Goal: Task Accomplishment & Management: Manage account settings

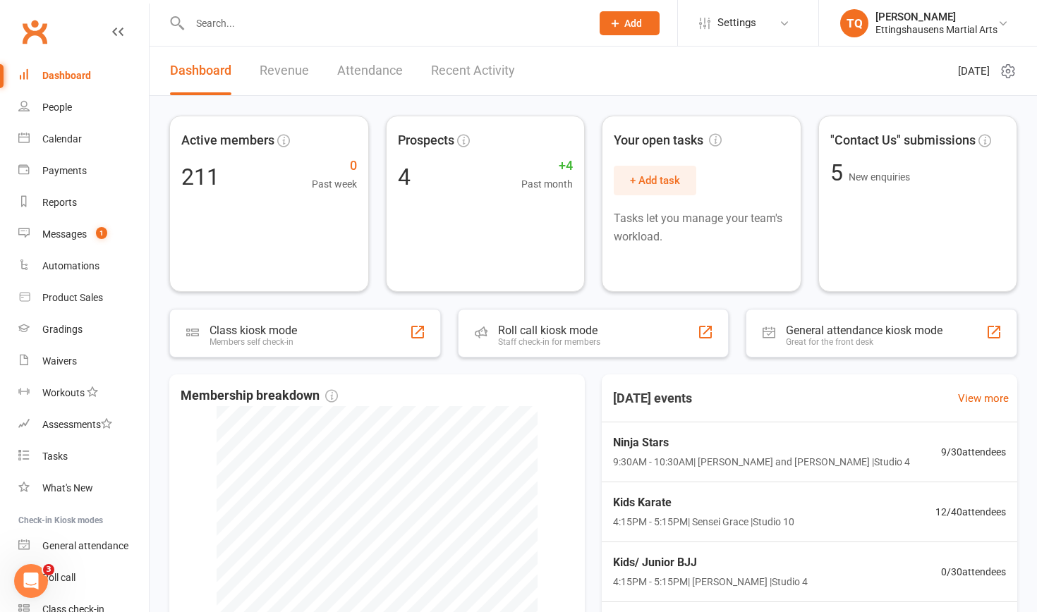
click at [293, 22] on input "text" at bounding box center [384, 23] width 396 height 20
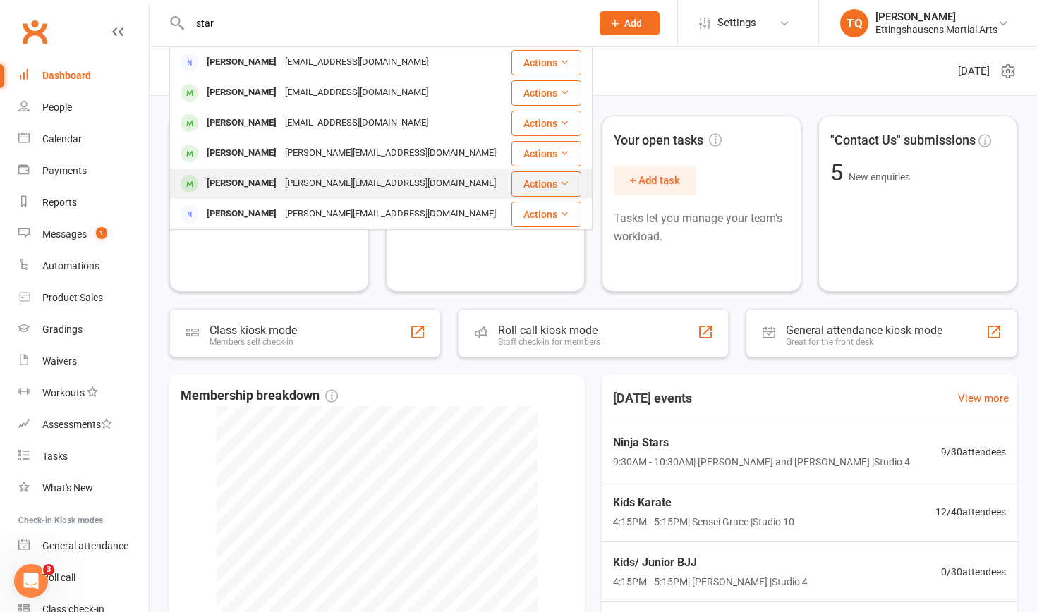
type input "star"
click at [281, 179] on div "[PERSON_NAME][EMAIL_ADDRESS][DOMAIN_NAME]" at bounding box center [390, 184] width 219 height 20
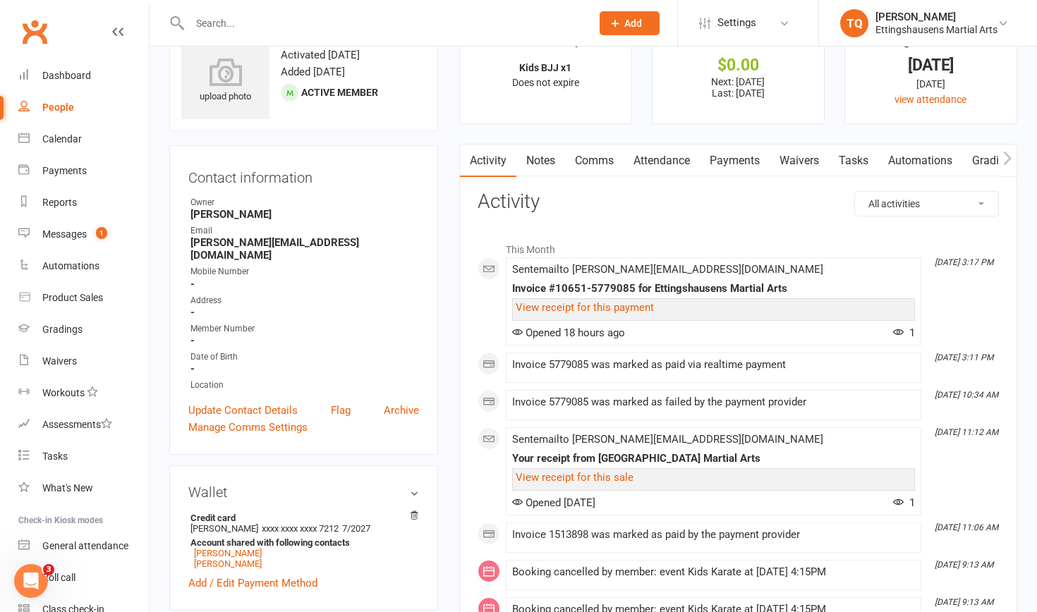
scroll to position [47, 0]
click at [669, 156] on link "Attendance" at bounding box center [662, 161] width 76 height 32
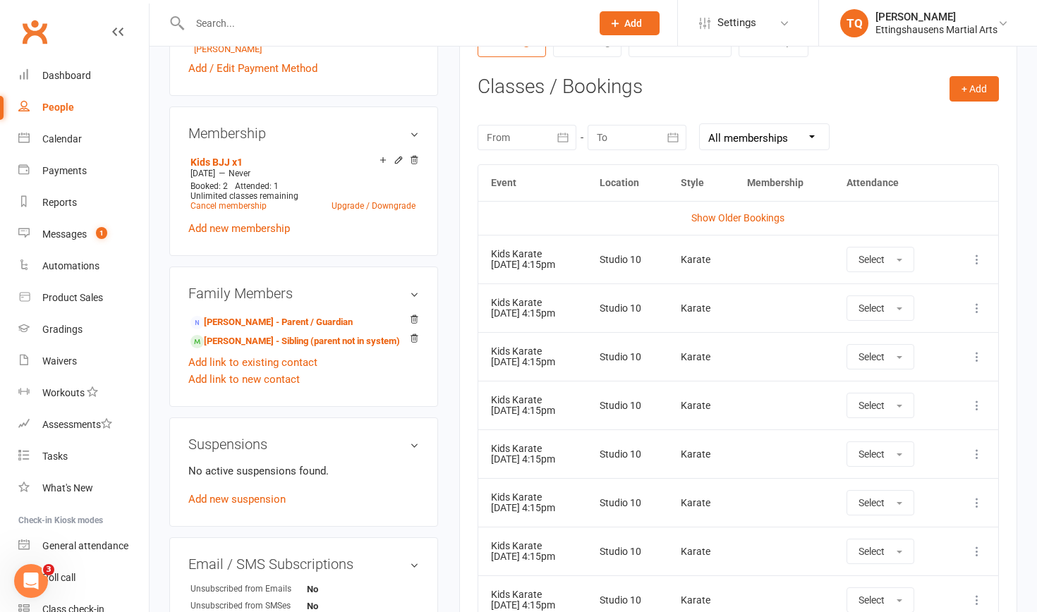
scroll to position [585, 0]
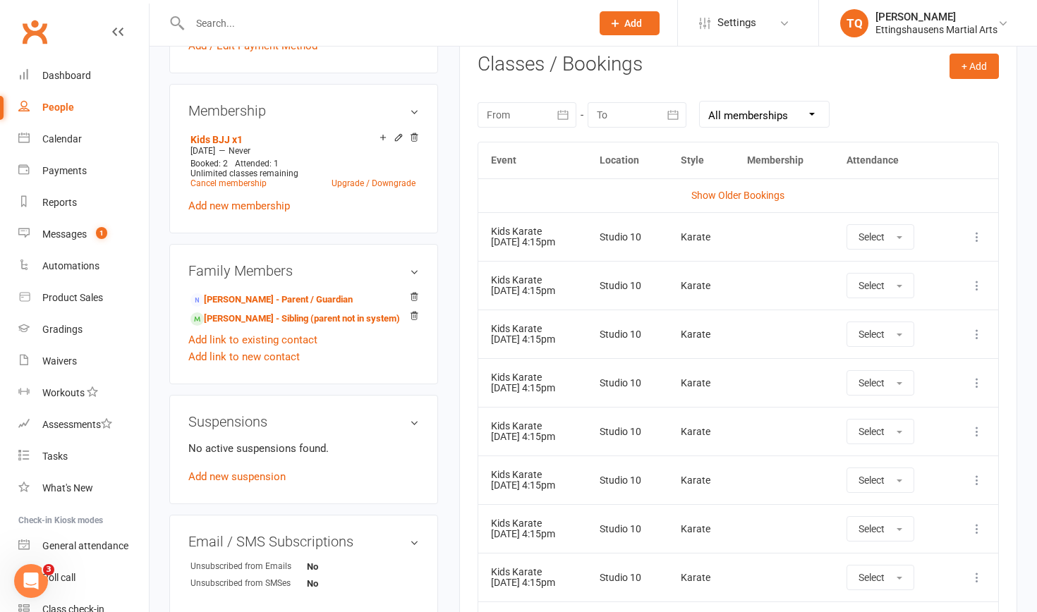
click at [977, 240] on icon at bounding box center [977, 237] width 14 height 14
click at [938, 316] on link "Remove booking" at bounding box center [915, 321] width 140 height 28
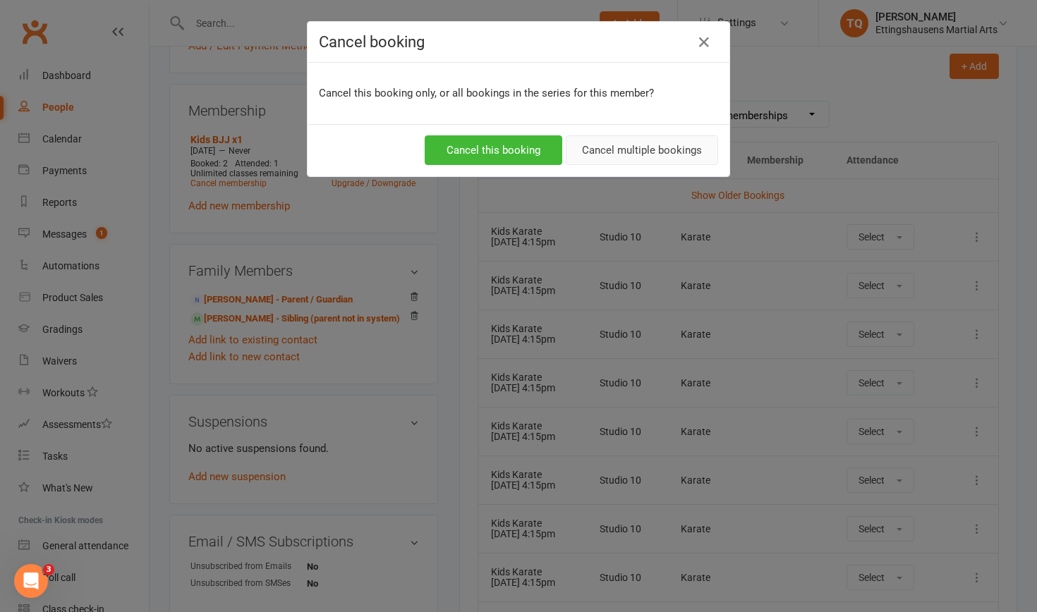
click at [626, 147] on button "Cancel multiple bookings" at bounding box center [642, 150] width 152 height 30
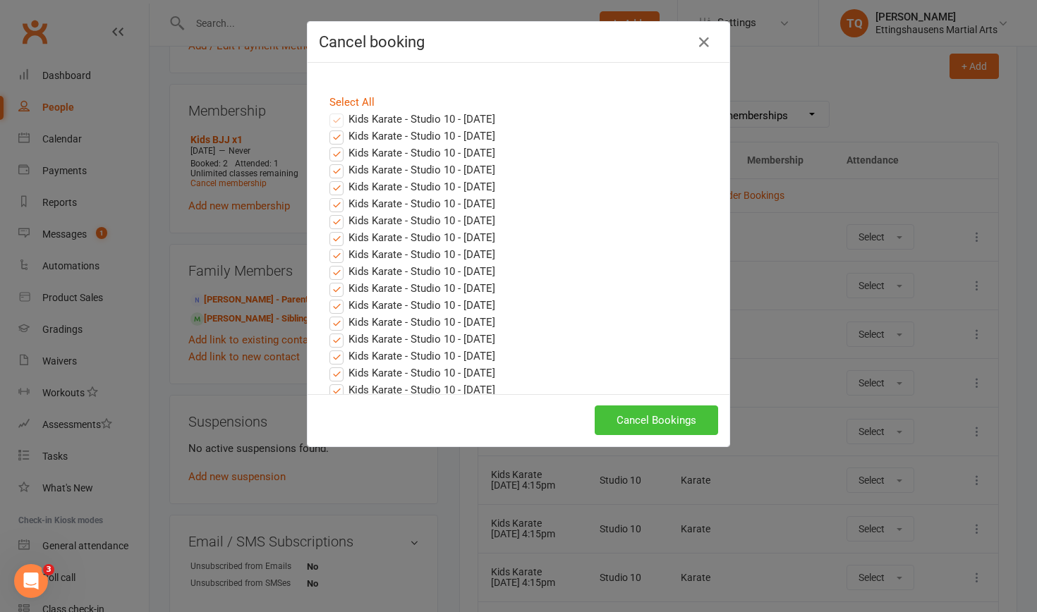
click at [669, 419] on button "Cancel Bookings" at bounding box center [656, 421] width 123 height 30
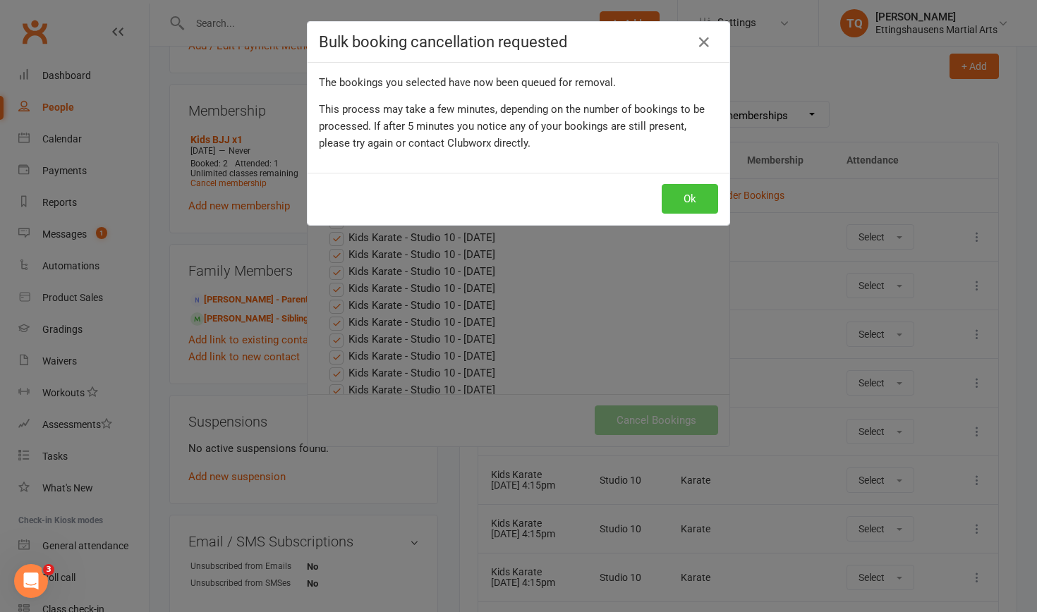
click at [689, 202] on button "Ok" at bounding box center [690, 199] width 56 height 30
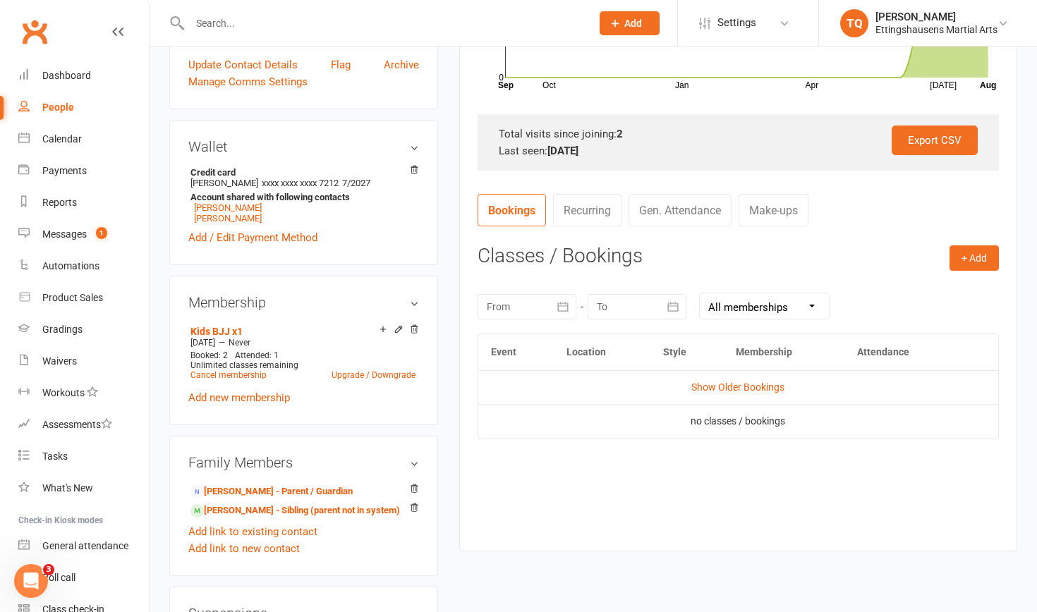
scroll to position [393, 0]
click at [975, 258] on button "+ Add" at bounding box center [974, 258] width 49 height 25
click at [953, 286] on link "Book Event" at bounding box center [929, 290] width 140 height 28
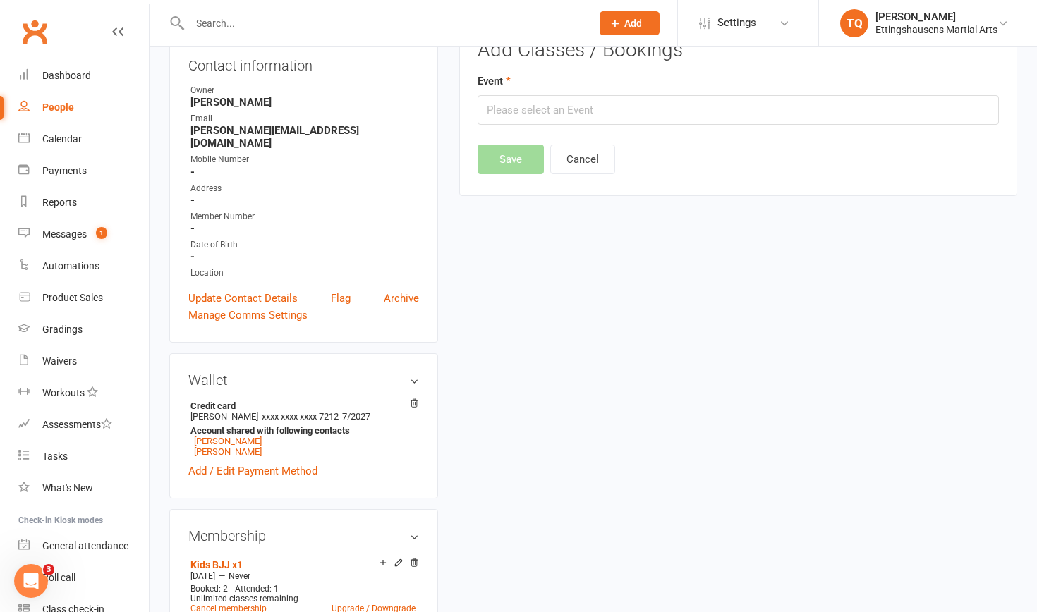
scroll to position [120, 0]
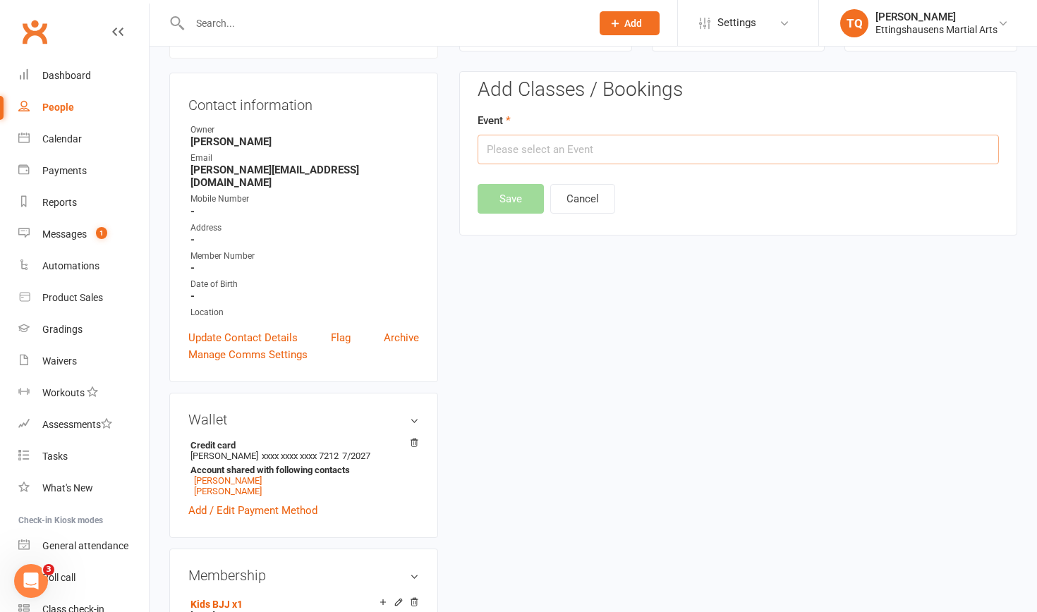
click at [626, 147] on input "text" at bounding box center [738, 150] width 521 height 30
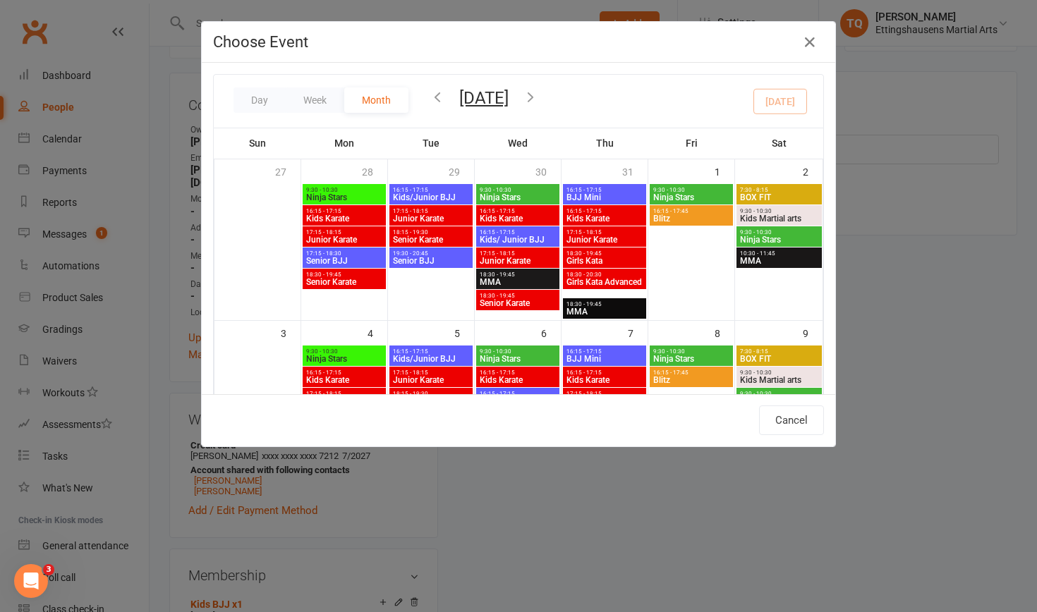
click at [440, 196] on span "Kids/Junior BJJ" at bounding box center [431, 197] width 78 height 8
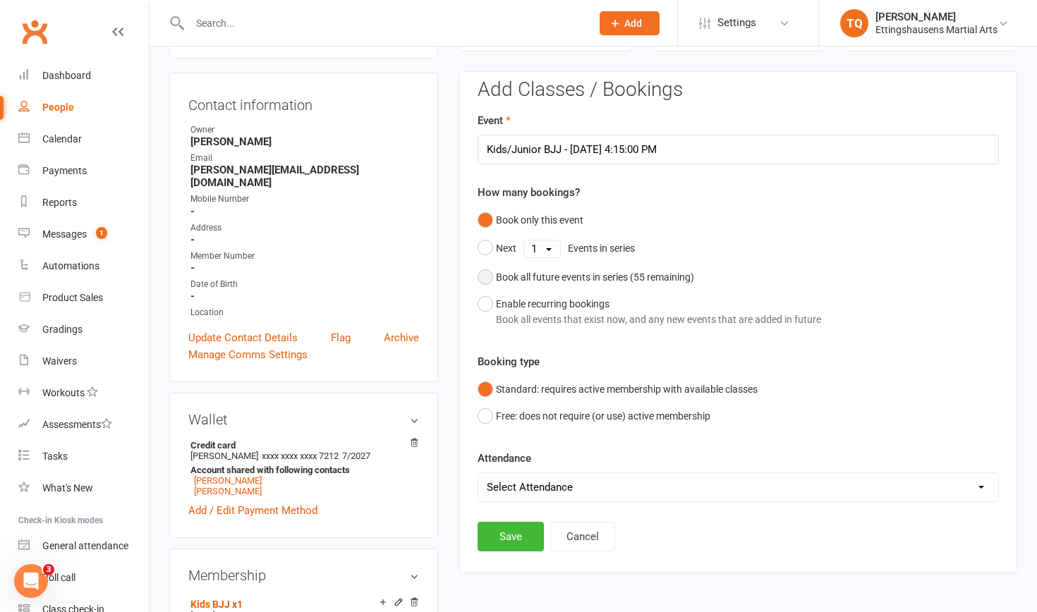
click at [486, 279] on button "Book all future events in series ( 55 remaining)" at bounding box center [586, 277] width 217 height 27
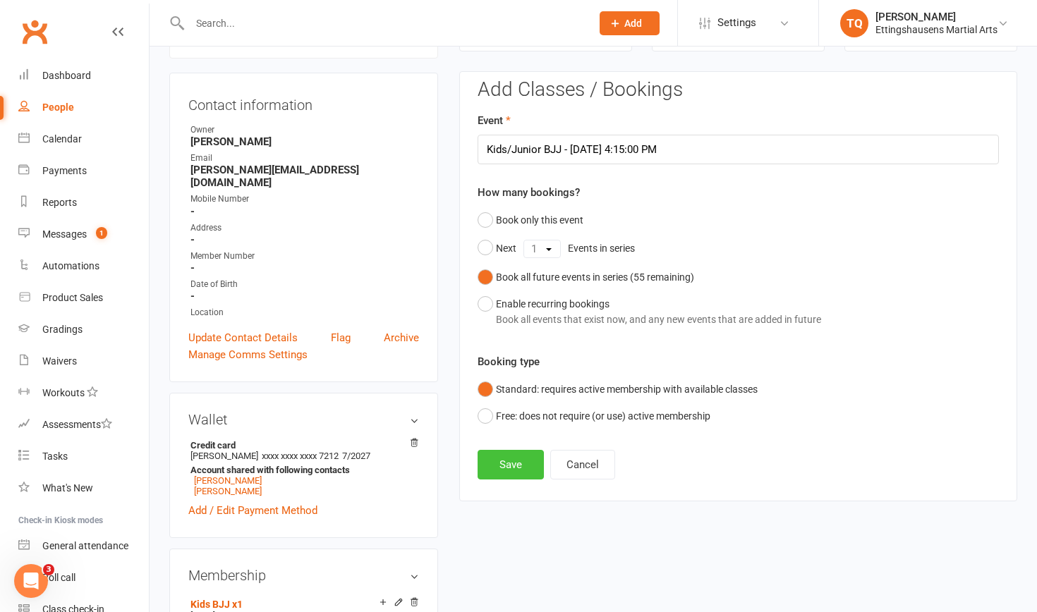
click at [533, 460] on button "Save" at bounding box center [511, 465] width 66 height 30
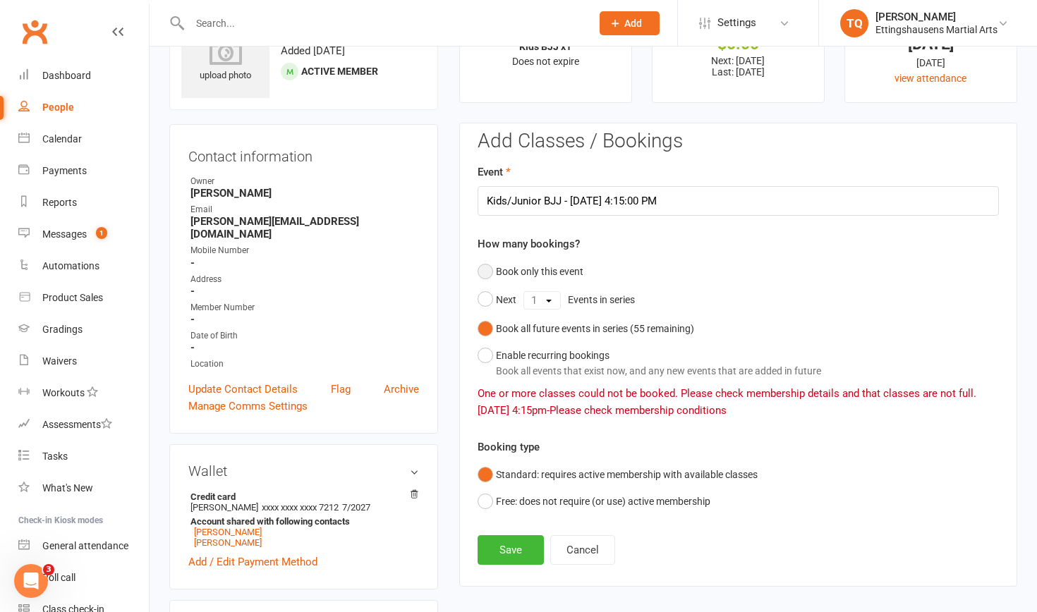
scroll to position [61, 0]
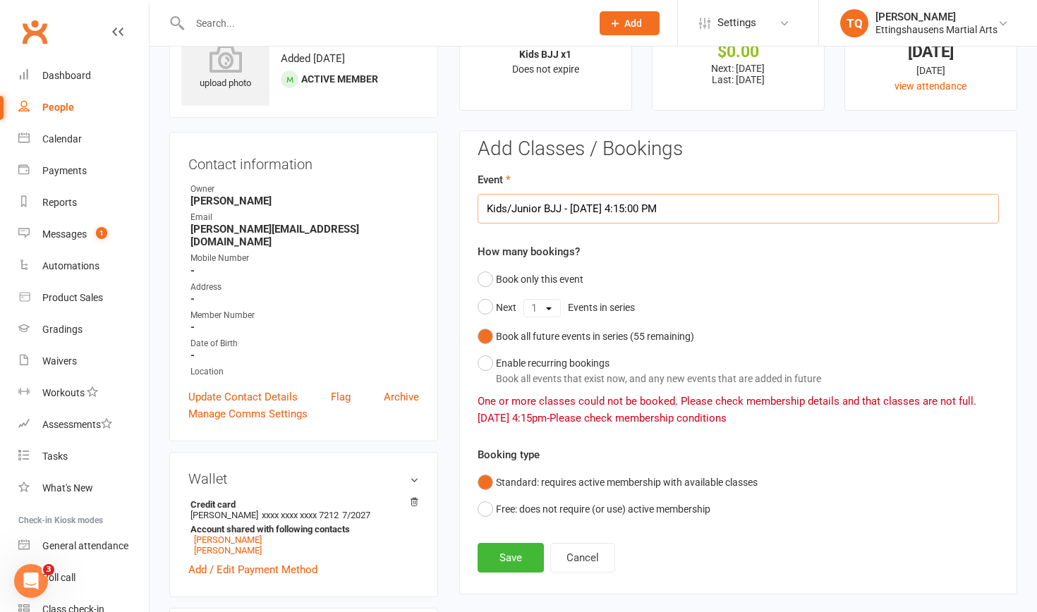
click at [509, 211] on input "Kids/Junior BJJ - [DATE] 4:15:00 PM" at bounding box center [738, 209] width 521 height 30
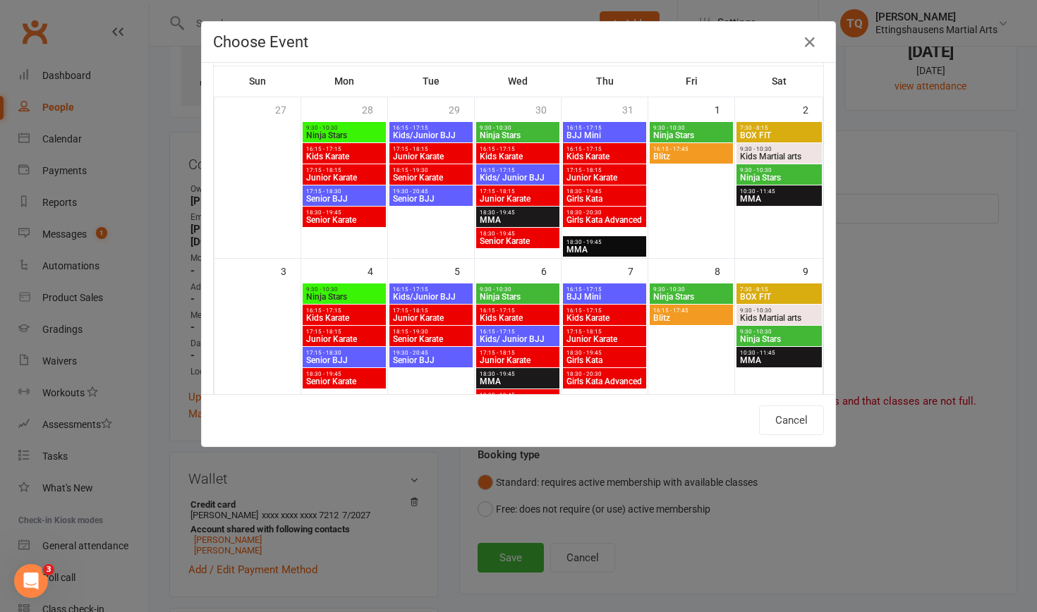
scroll to position [64, 0]
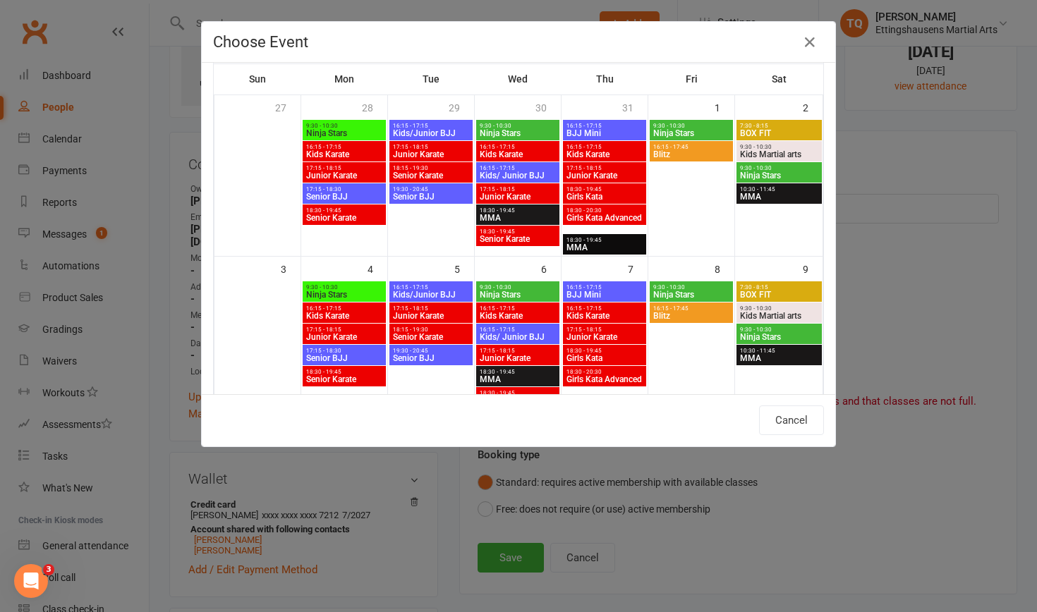
click at [439, 293] on span "Kids/Junior BJJ" at bounding box center [431, 295] width 78 height 8
type input "Kids/Junior BJJ - [DATE] 4:15:00 PM"
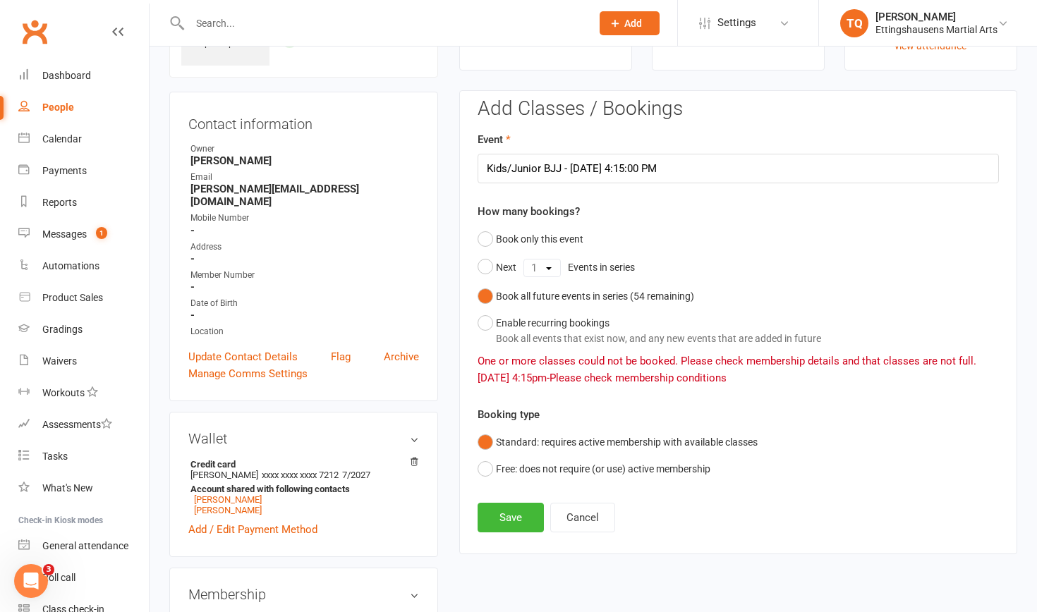
scroll to position [140, 0]
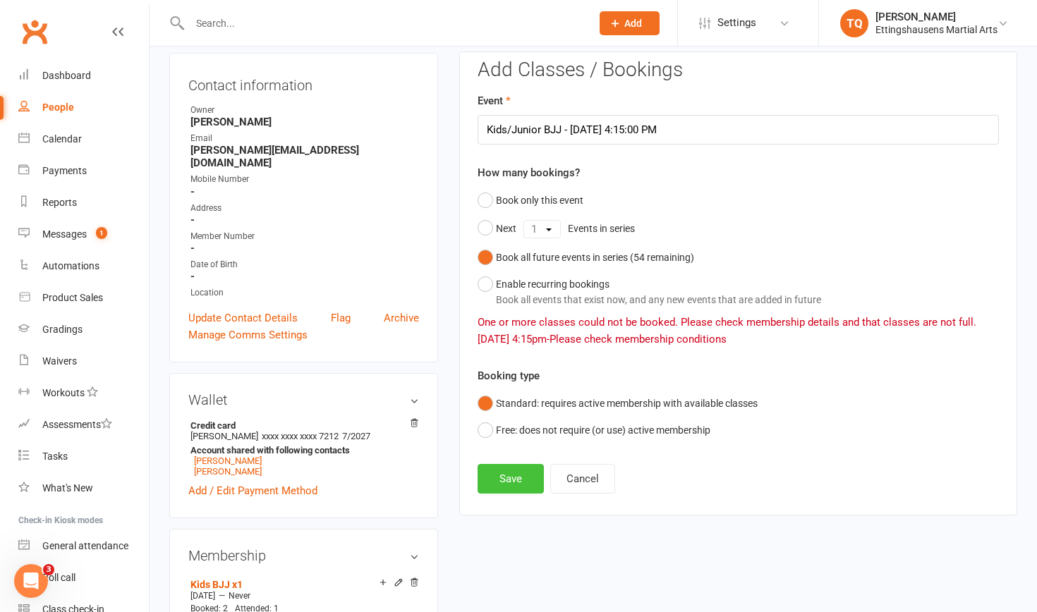
click at [531, 468] on button "Save" at bounding box center [511, 479] width 66 height 30
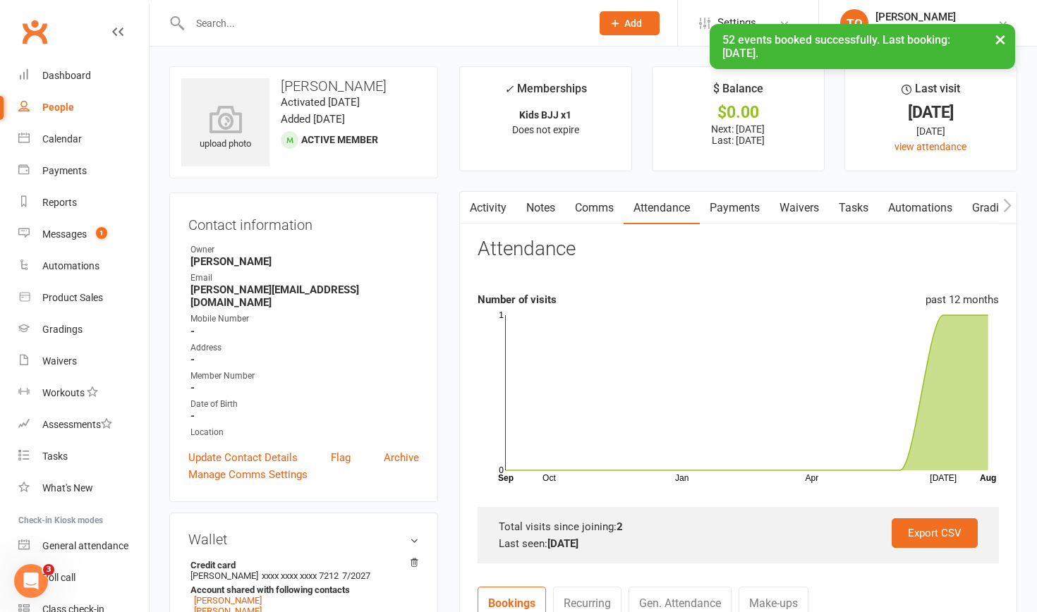
scroll to position [0, 0]
click at [56, 109] on div "People" at bounding box center [58, 107] width 32 height 11
select select "100"
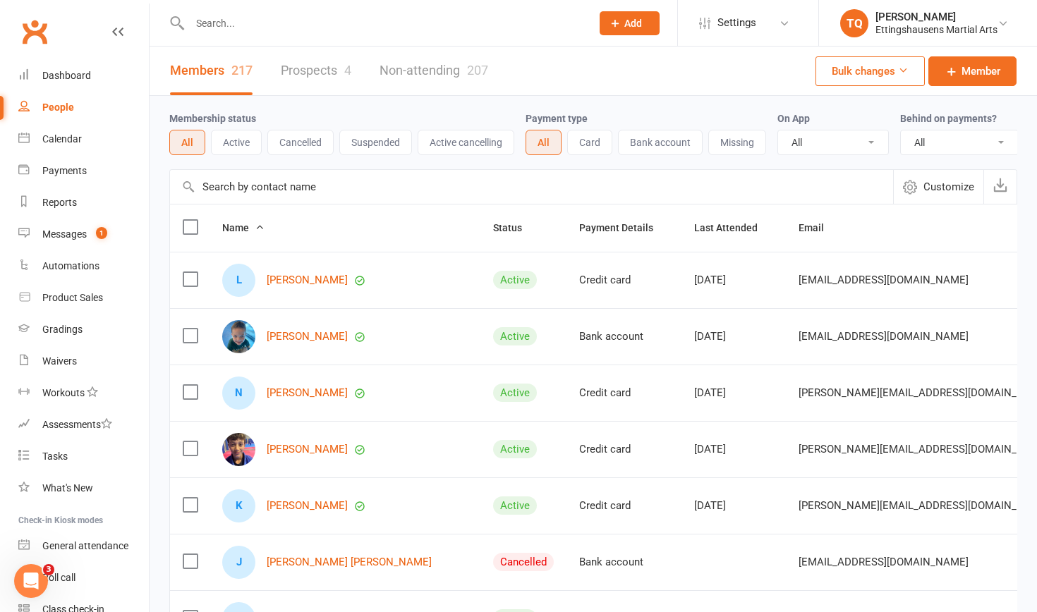
click at [305, 79] on link "Prospects 4" at bounding box center [316, 71] width 71 height 49
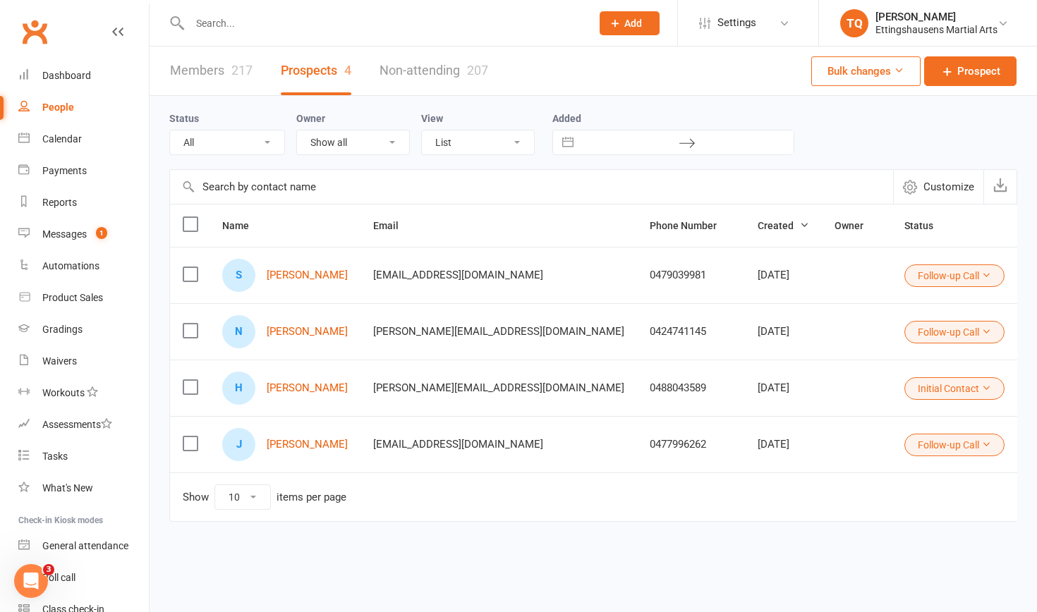
click at [62, 101] on link "People" at bounding box center [83, 108] width 131 height 32
click at [247, 33] on div at bounding box center [375, 23] width 412 height 46
click at [65, 112] on div "People" at bounding box center [58, 107] width 32 height 11
click at [261, 8] on div at bounding box center [375, 23] width 412 height 46
click at [260, 28] on input "text" at bounding box center [384, 23] width 396 height 20
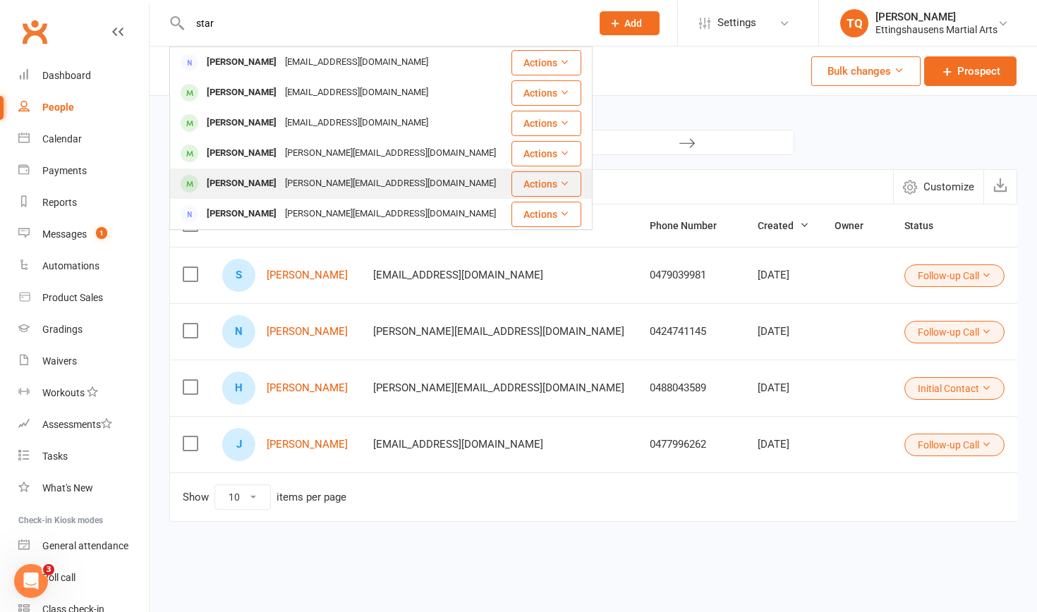
type input "star"
click at [281, 181] on div "[PERSON_NAME][EMAIL_ADDRESS][DOMAIN_NAME]" at bounding box center [390, 184] width 219 height 20
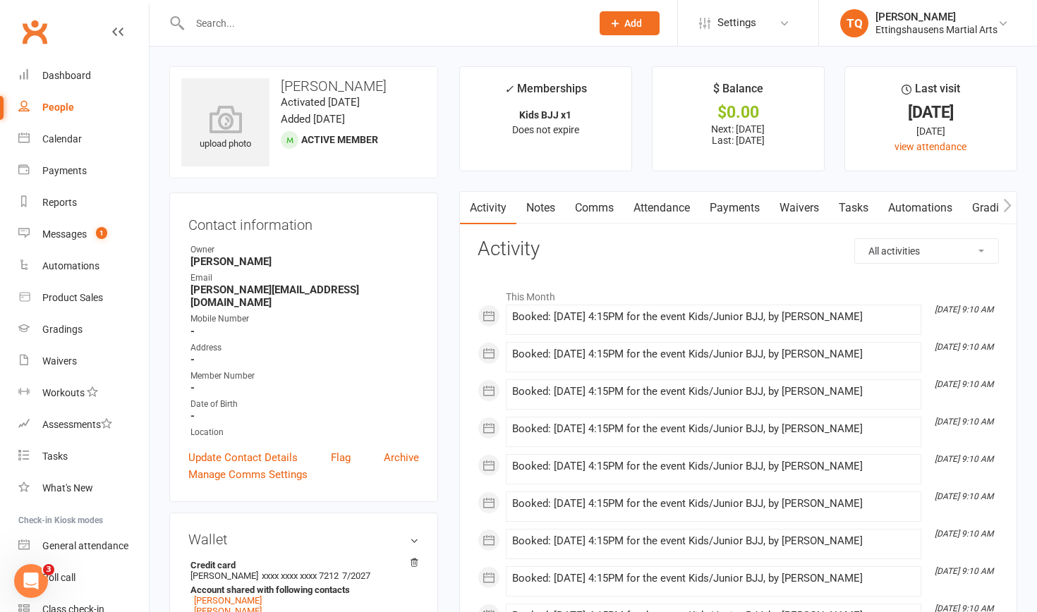
click at [746, 200] on link "Payments" at bounding box center [735, 208] width 70 height 32
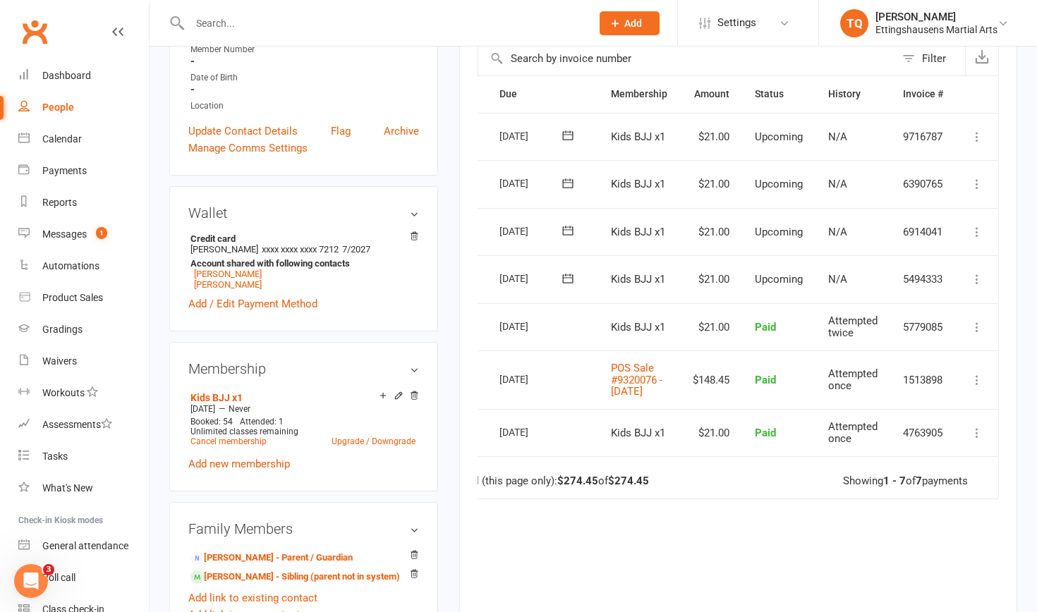
scroll to position [327, 0]
click at [974, 320] on icon at bounding box center [977, 327] width 14 height 14
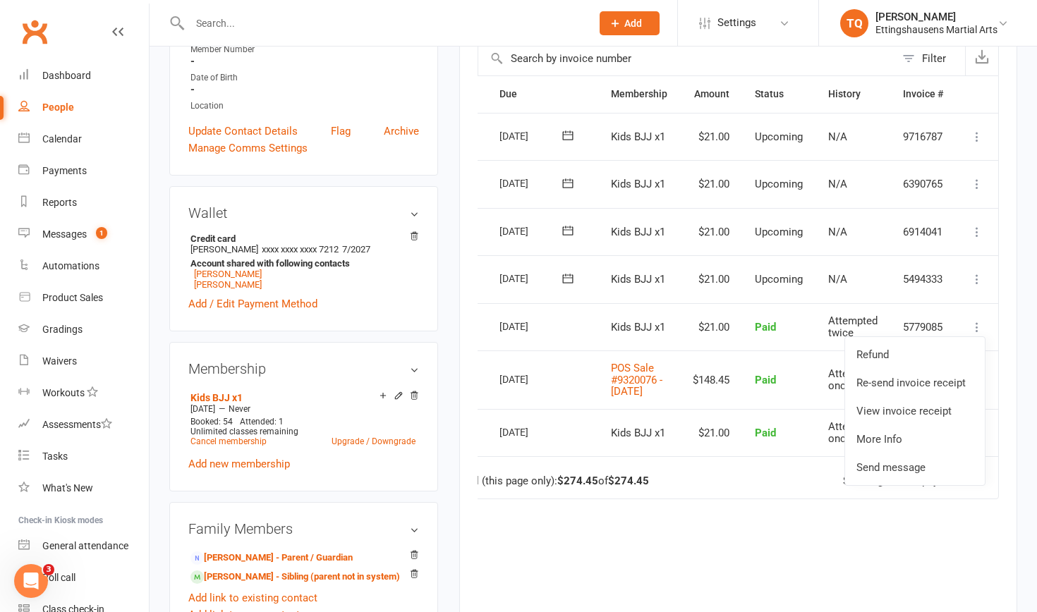
click at [795, 311] on td "Paid" at bounding box center [778, 327] width 73 height 48
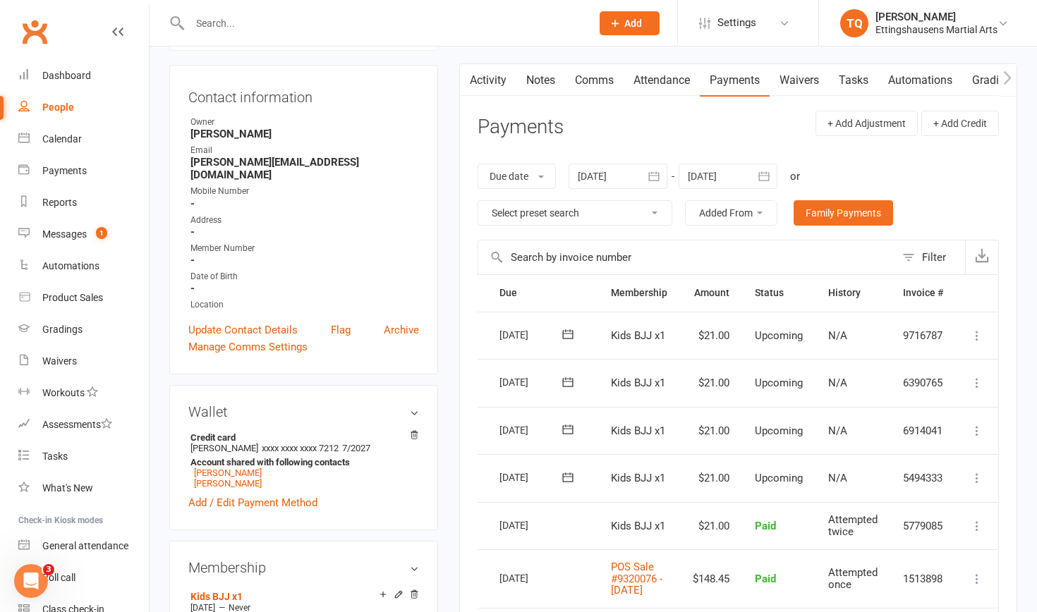
scroll to position [0, 0]
click at [830, 194] on div "Due date Due date Date paid Date failed Date settled [DATE] [DATE] Sun Mon Tue …" at bounding box center [738, 195] width 521 height 90
click at [828, 210] on link "Family Payments" at bounding box center [843, 212] width 99 height 25
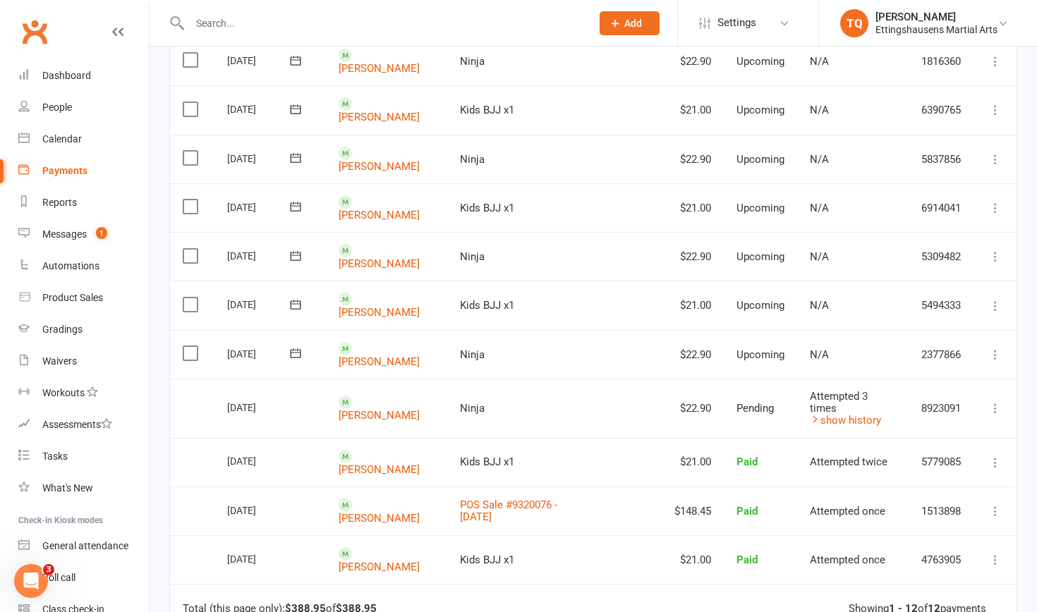
scroll to position [241, 0]
click at [72, 171] on div "Payments" at bounding box center [64, 170] width 45 height 11
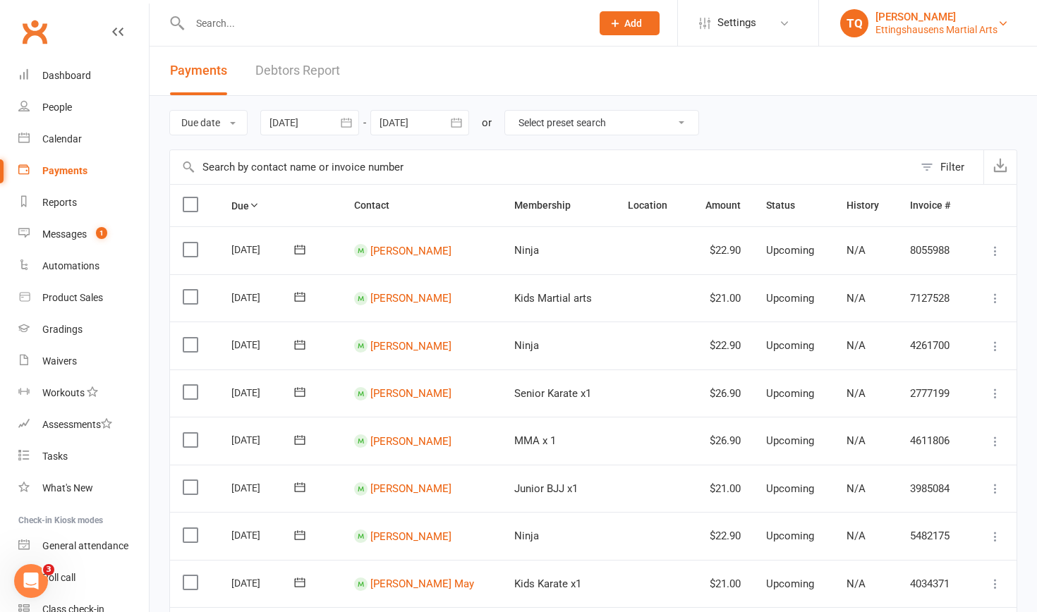
click at [977, 22] on div "[PERSON_NAME]" at bounding box center [937, 17] width 122 height 13
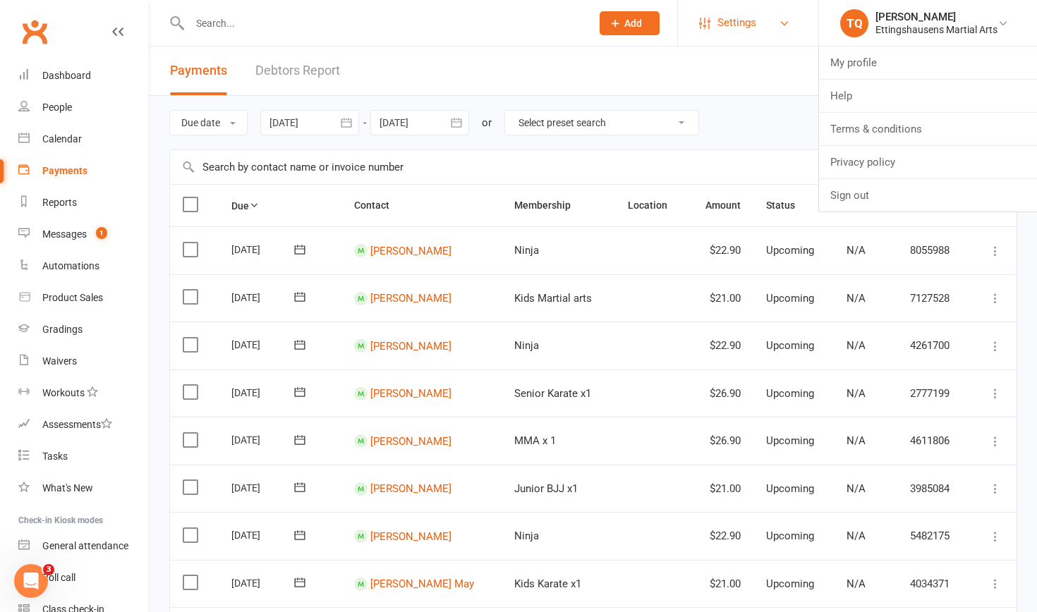
click at [748, 25] on span "Settings" at bounding box center [737, 23] width 39 height 32
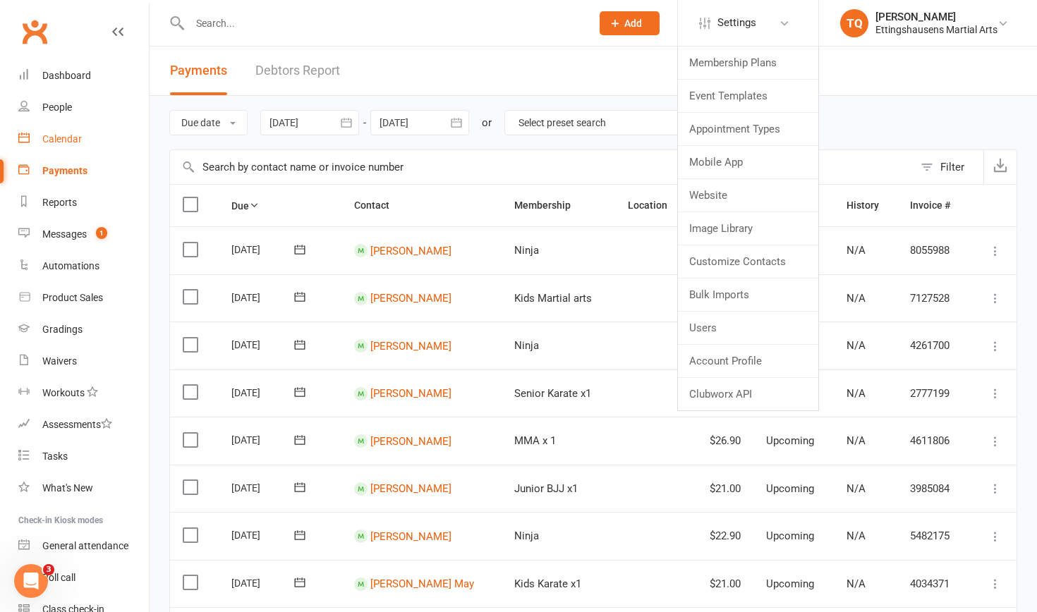
click at [52, 138] on div "Calendar" at bounding box center [62, 138] width 40 height 11
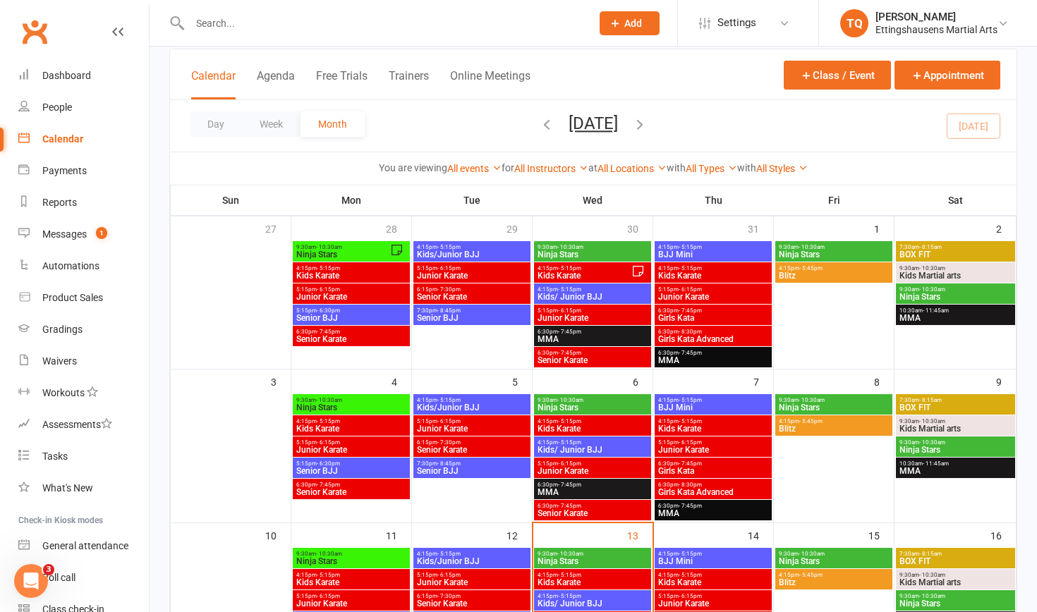
scroll to position [80, 0]
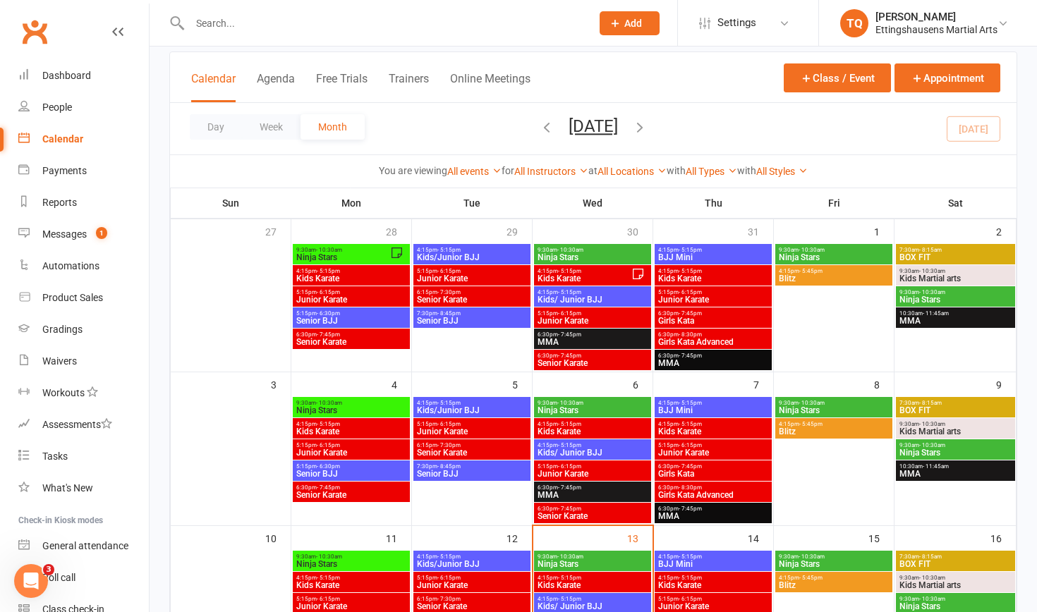
click at [560, 411] on span "Ninja Stars" at bounding box center [592, 410] width 111 height 8
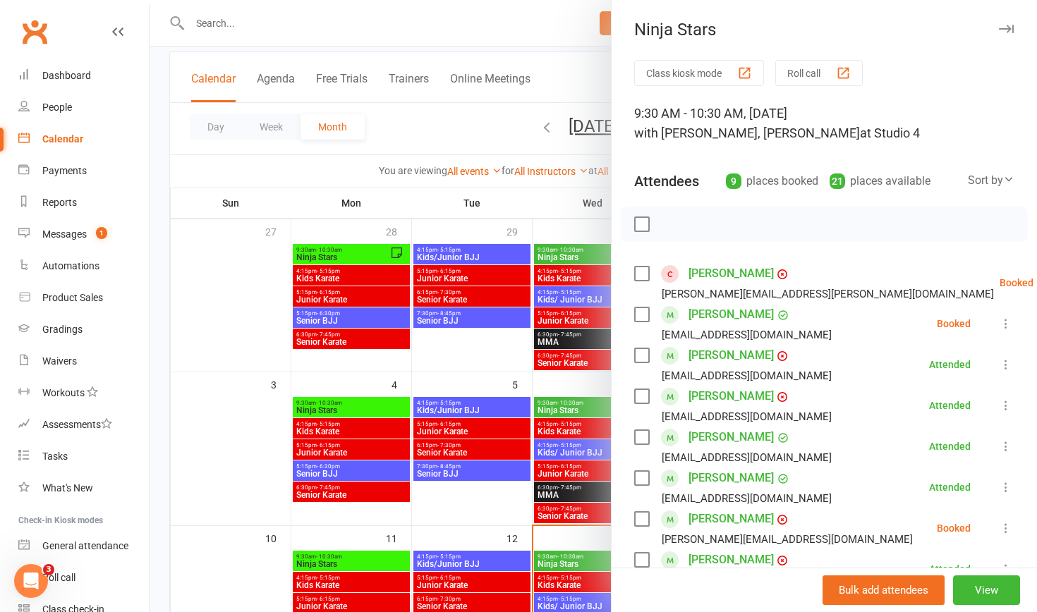
scroll to position [0, 0]
click at [1001, 590] on button "View" at bounding box center [986, 591] width 67 height 30
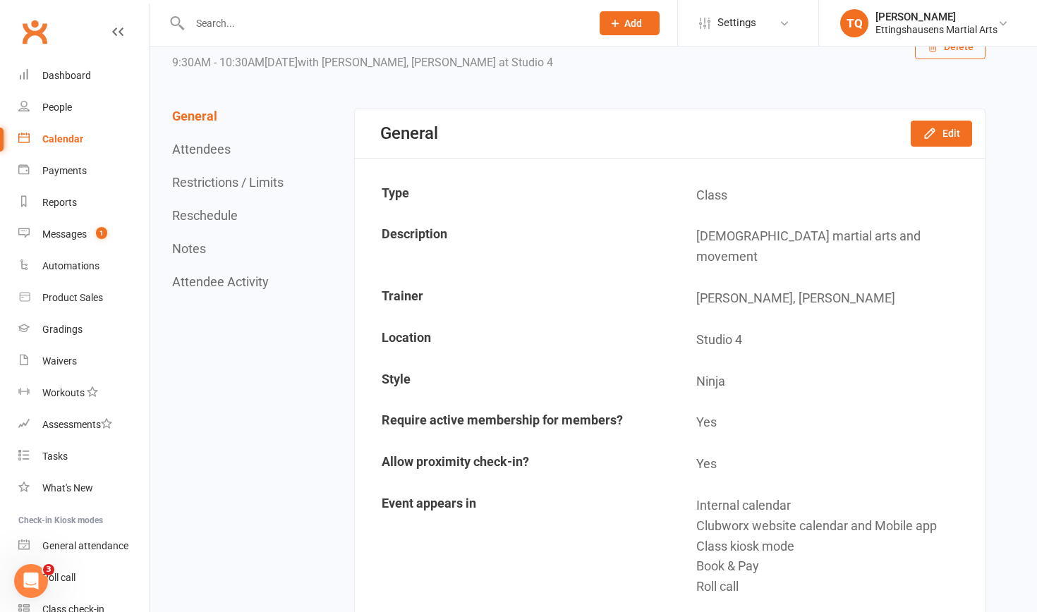
scroll to position [51, 0]
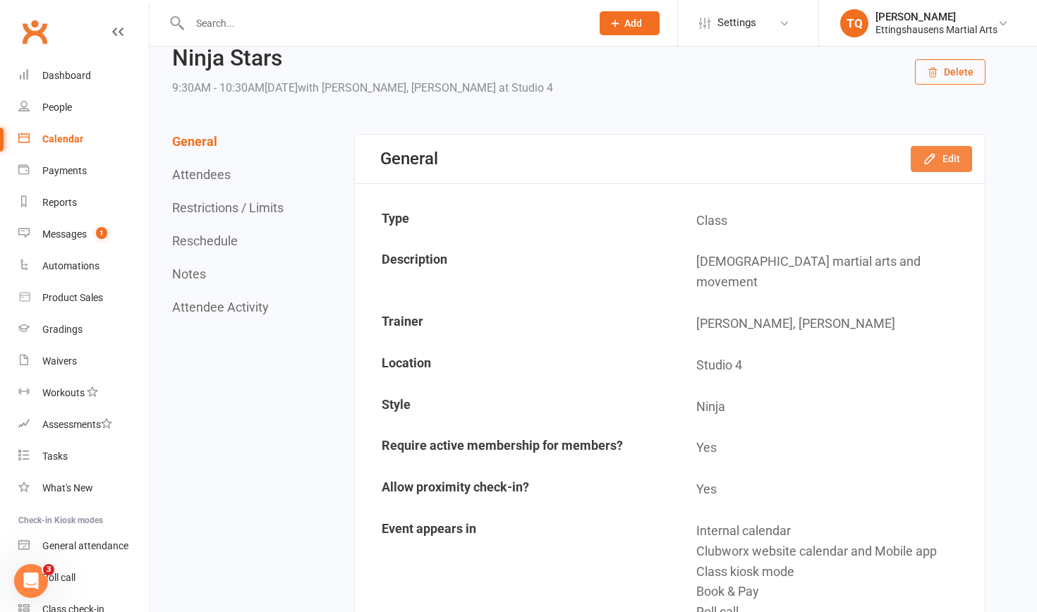
click at [949, 162] on button "Edit" at bounding box center [941, 158] width 61 height 25
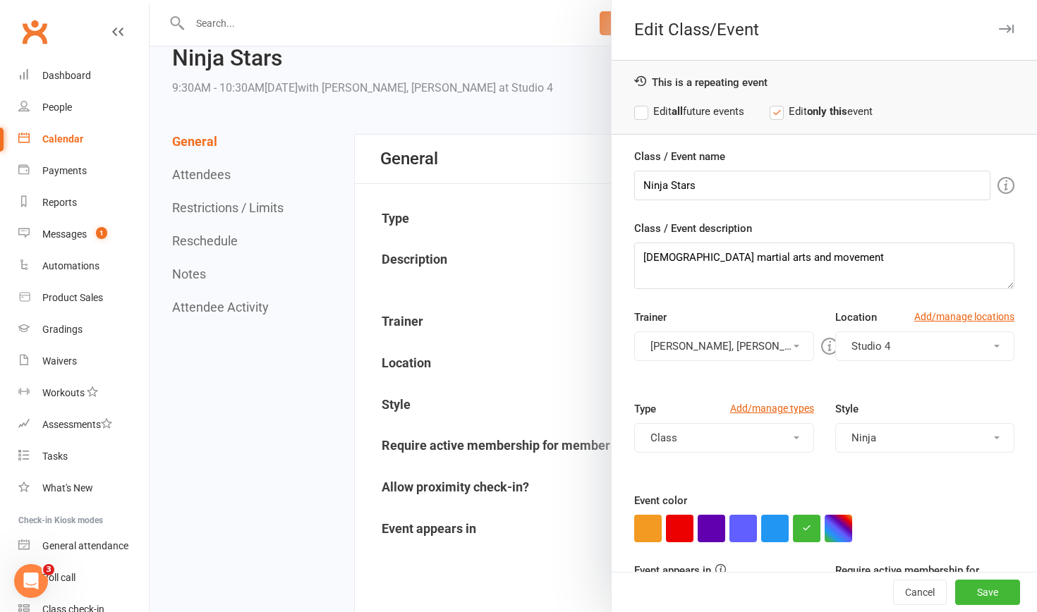
click at [769, 345] on button "[PERSON_NAME], [PERSON_NAME]" at bounding box center [723, 347] width 179 height 30
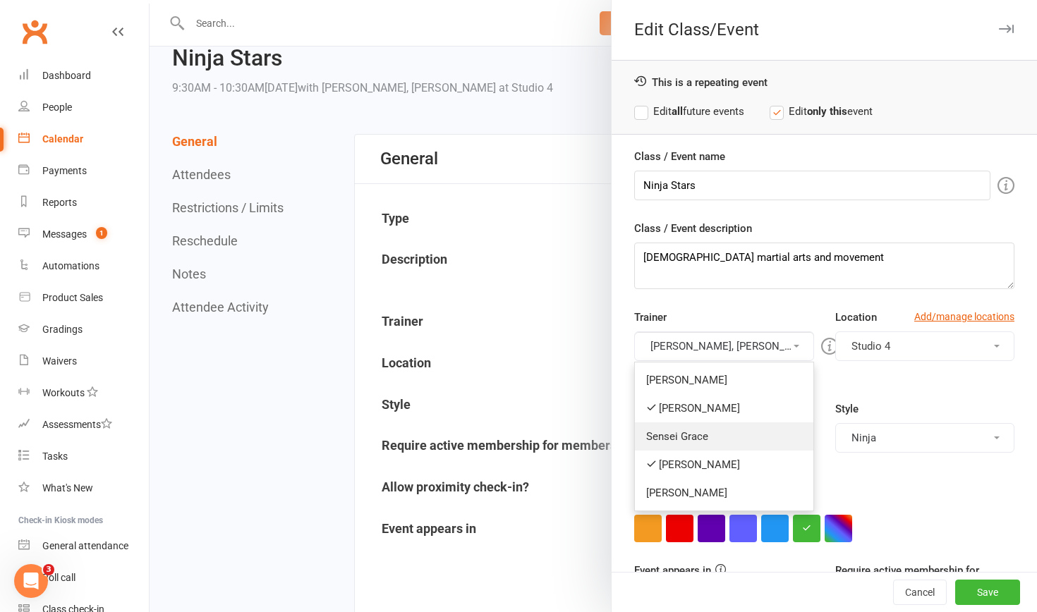
click at [716, 435] on link "Sensei Grace" at bounding box center [724, 437] width 178 height 28
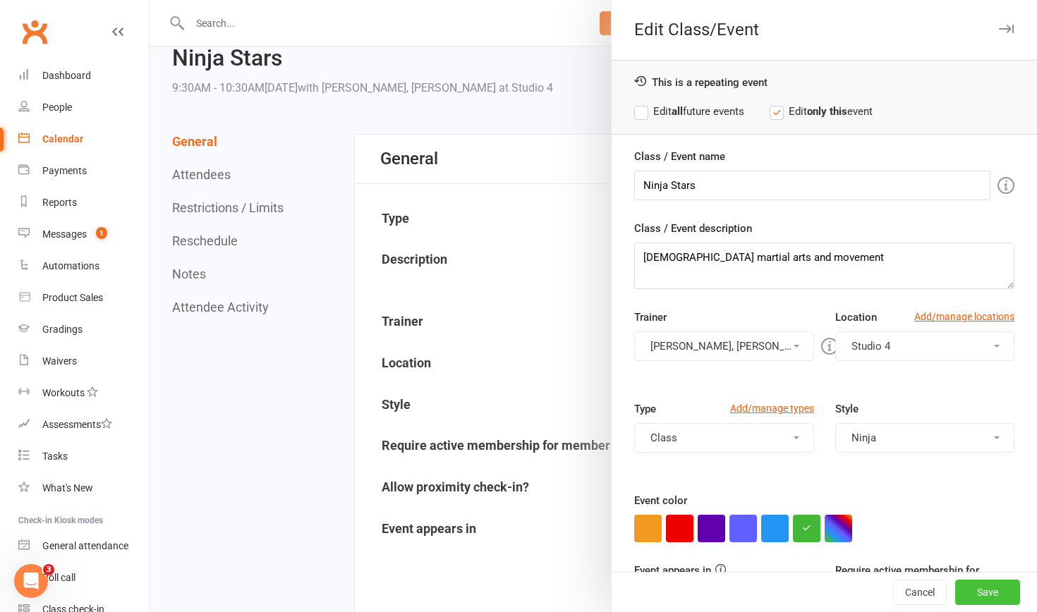
click at [1001, 599] on button "Save" at bounding box center [987, 592] width 65 height 25
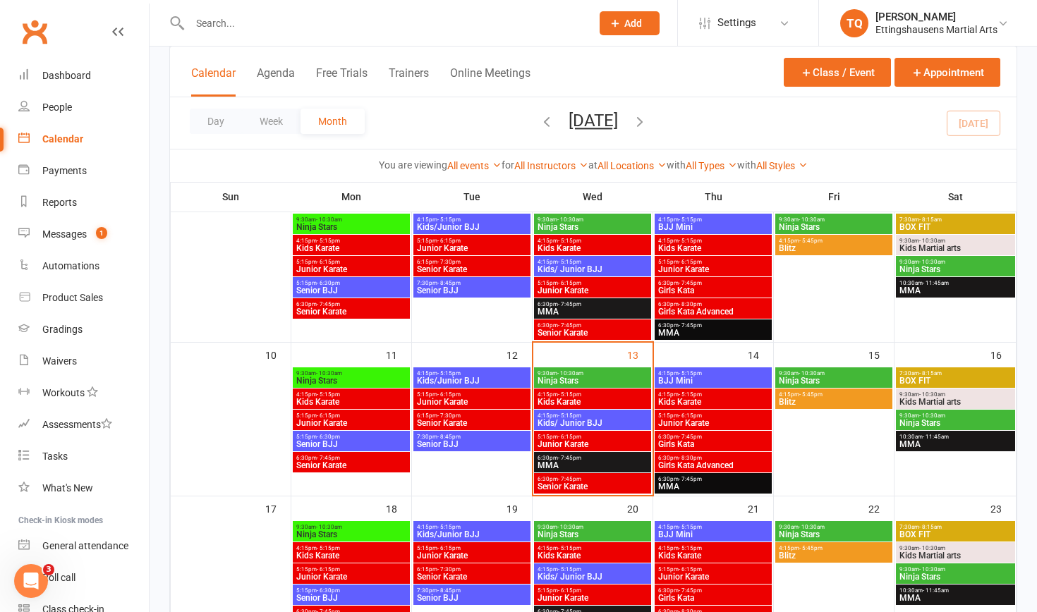
scroll to position [279, 0]
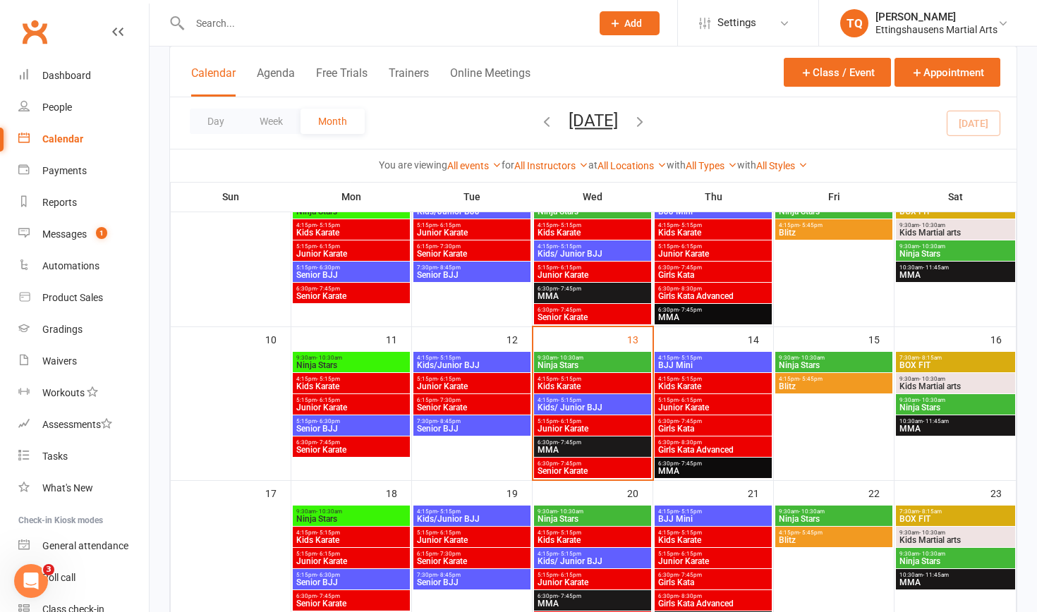
click at [475, 380] on span "5:15pm - 6:15pm" at bounding box center [471, 379] width 111 height 6
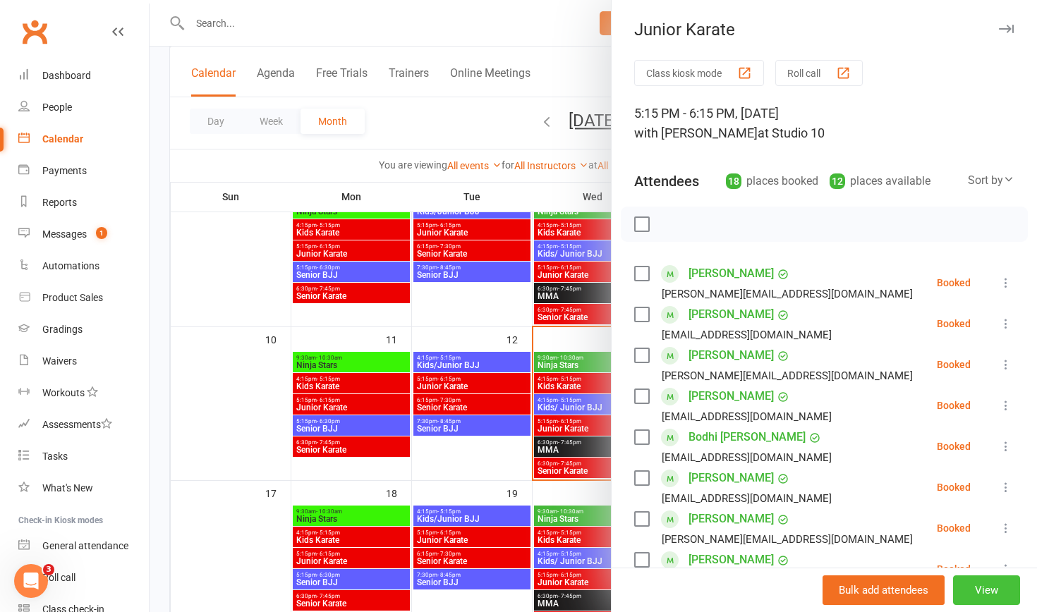
click at [994, 590] on button "View" at bounding box center [986, 591] width 67 height 30
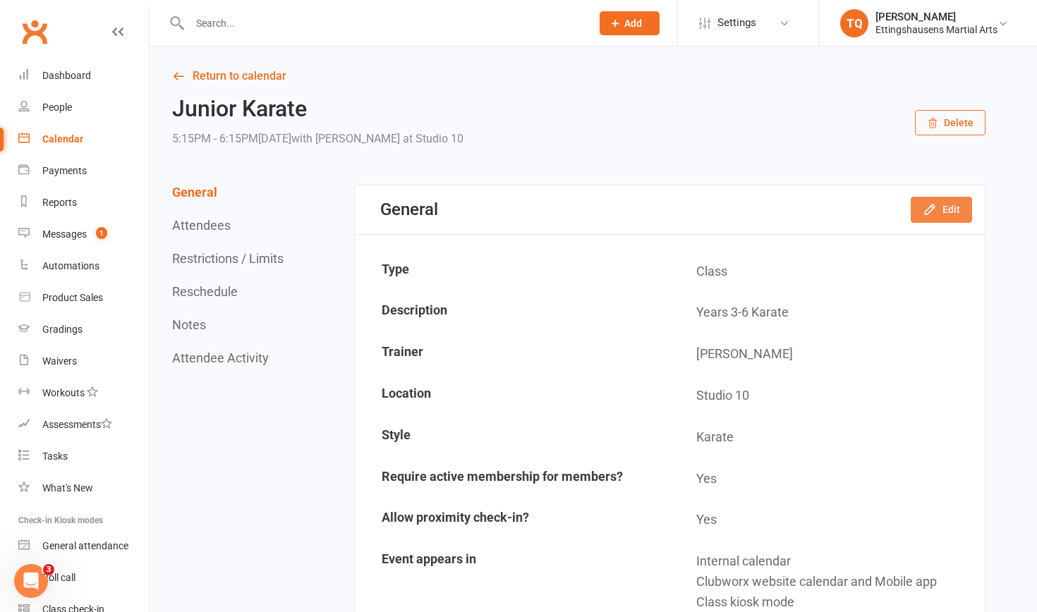
click at [943, 220] on button "Edit" at bounding box center [941, 209] width 61 height 25
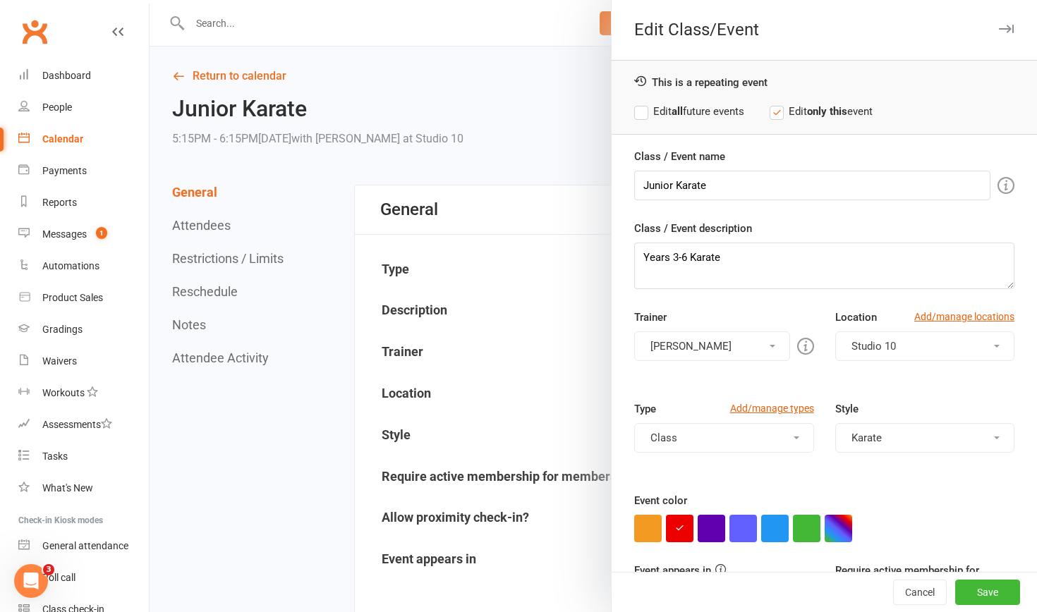
click at [764, 344] on button "[PERSON_NAME]" at bounding box center [711, 347] width 155 height 30
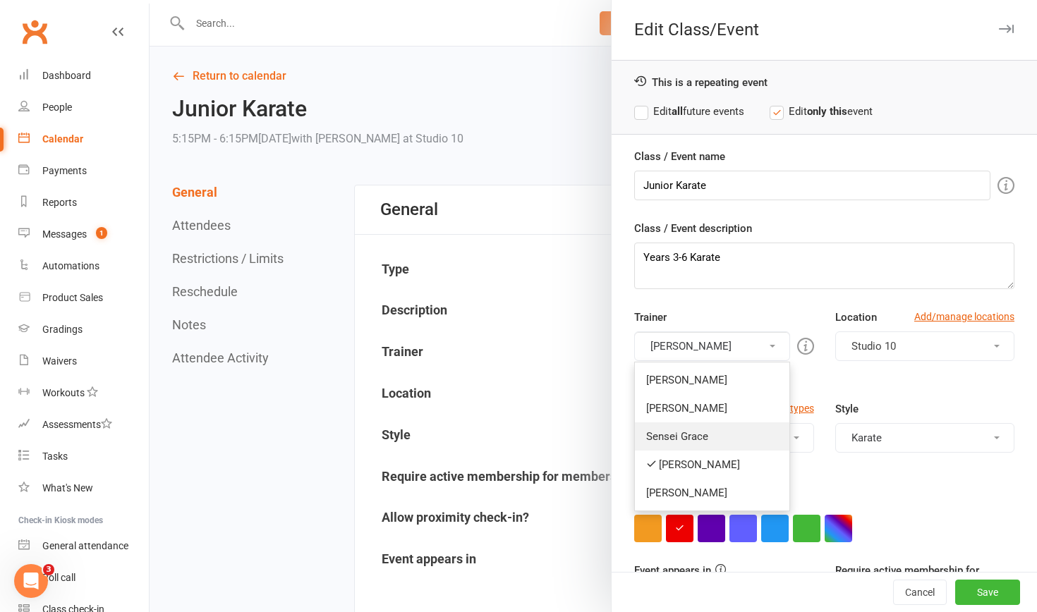
click at [717, 430] on link "Sensei Grace" at bounding box center [712, 437] width 154 height 28
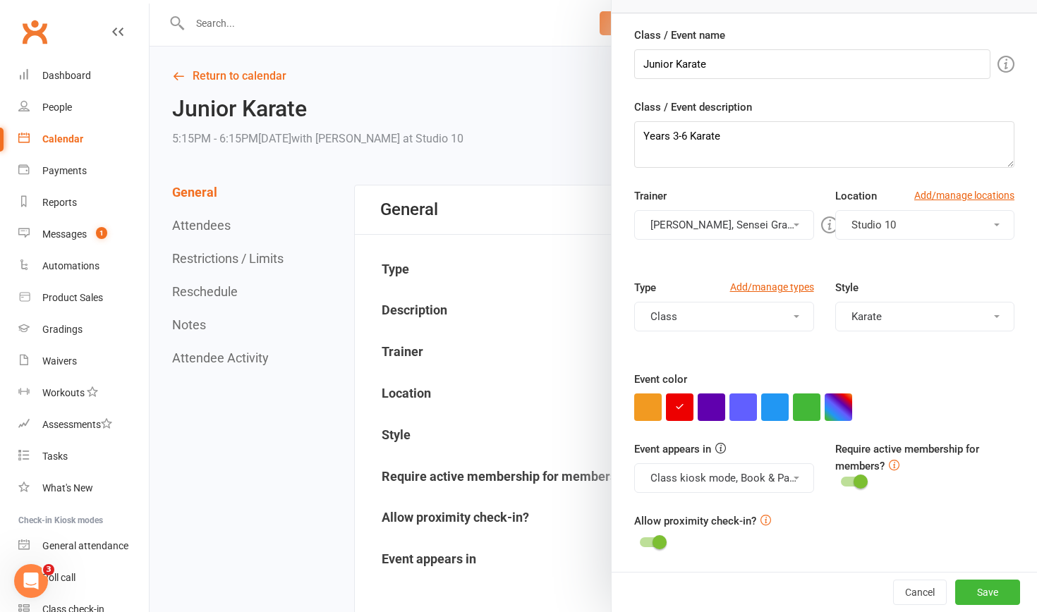
scroll to position [121, 0]
click at [996, 603] on button "Save" at bounding box center [987, 592] width 65 height 25
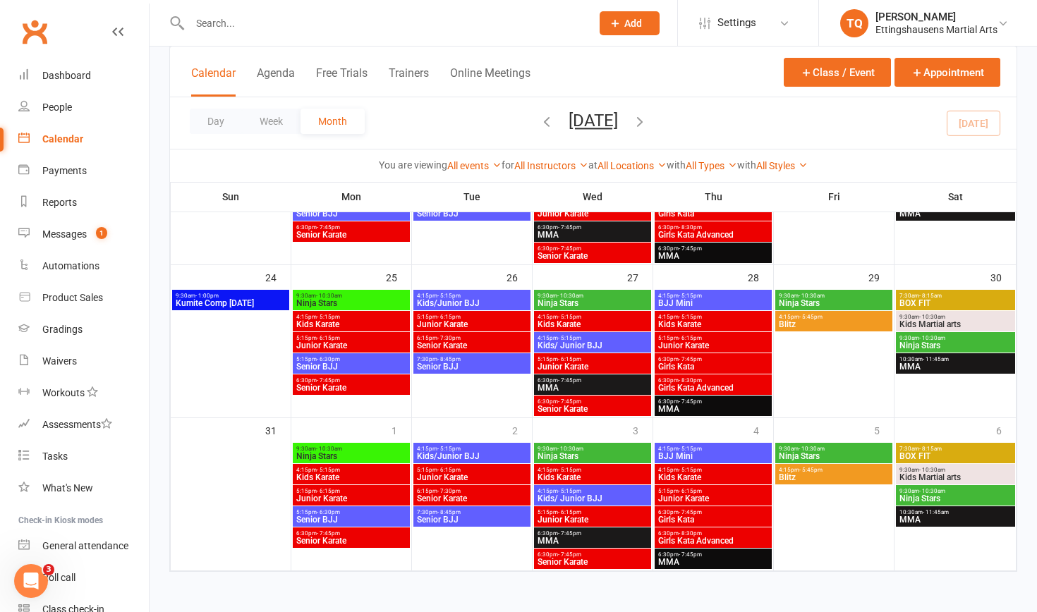
scroll to position [660, 0]
click at [285, 75] on button "Agenda" at bounding box center [276, 81] width 38 height 30
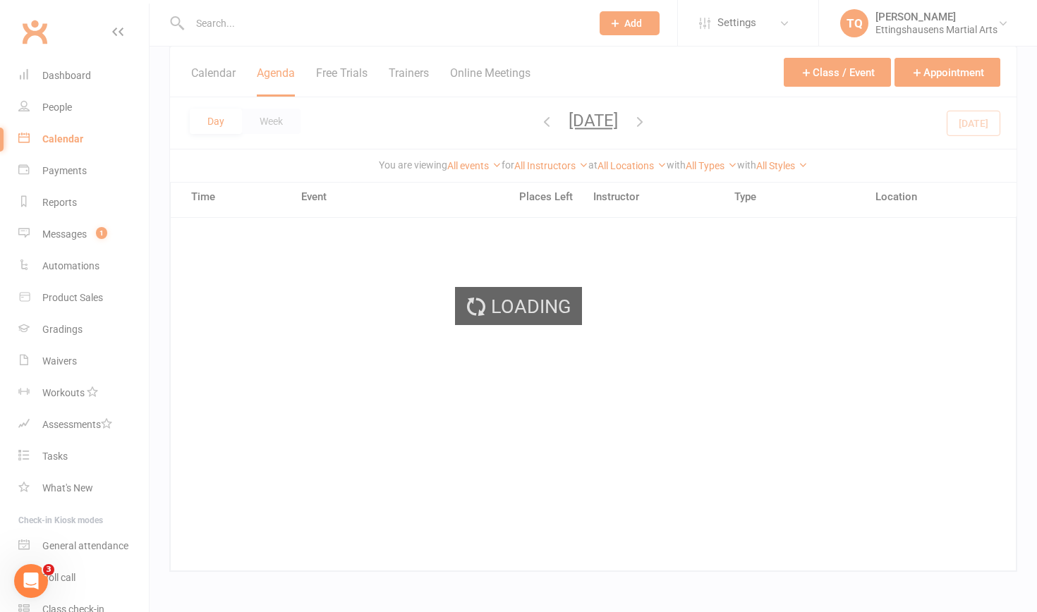
scroll to position [343, 0]
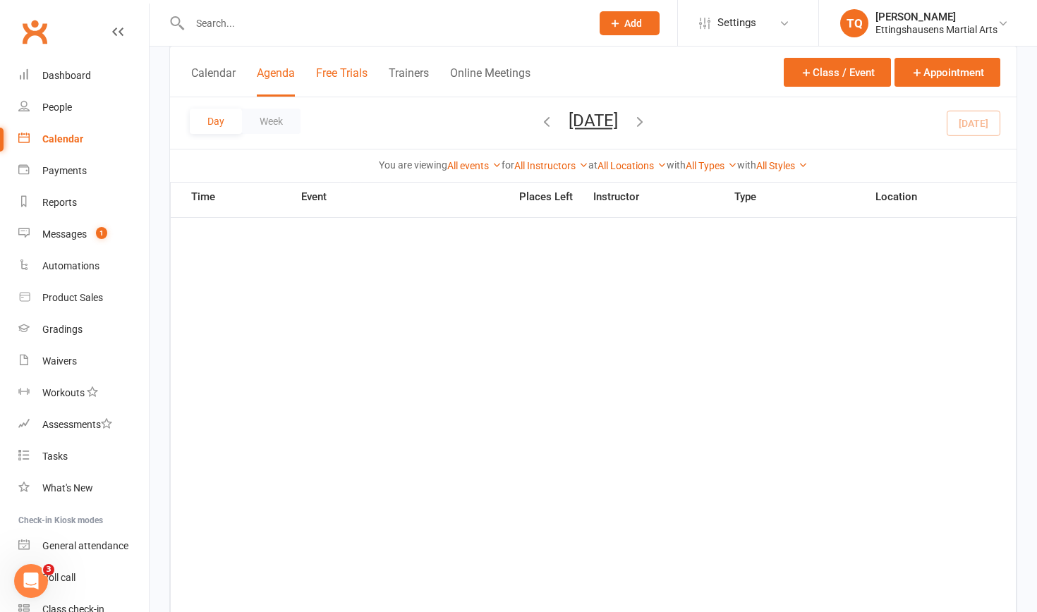
click at [320, 78] on button "Free Trials" at bounding box center [342, 81] width 52 height 30
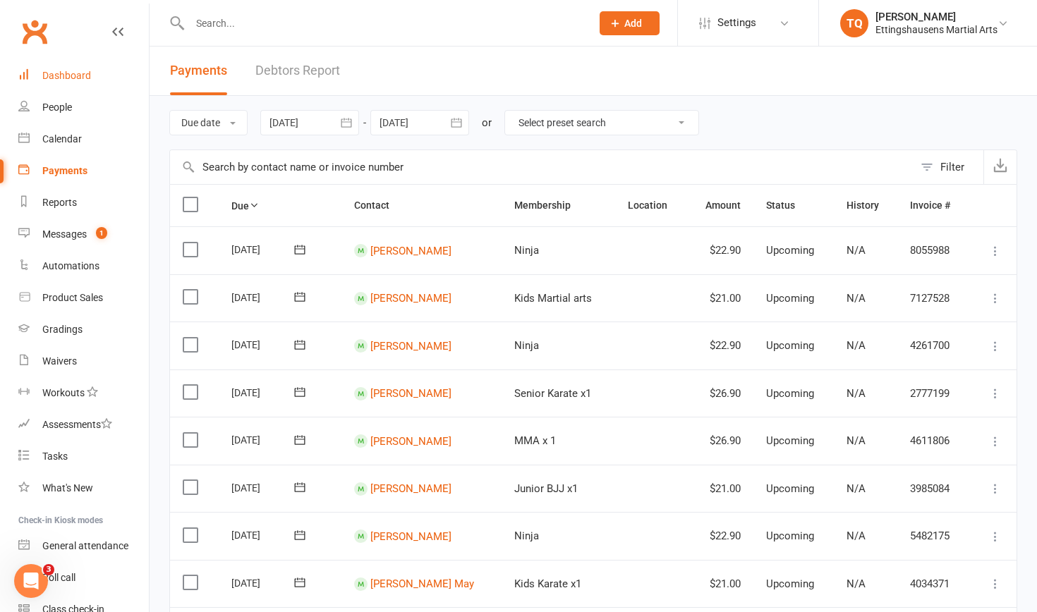
click at [50, 79] on div "Dashboard" at bounding box center [66, 75] width 49 height 11
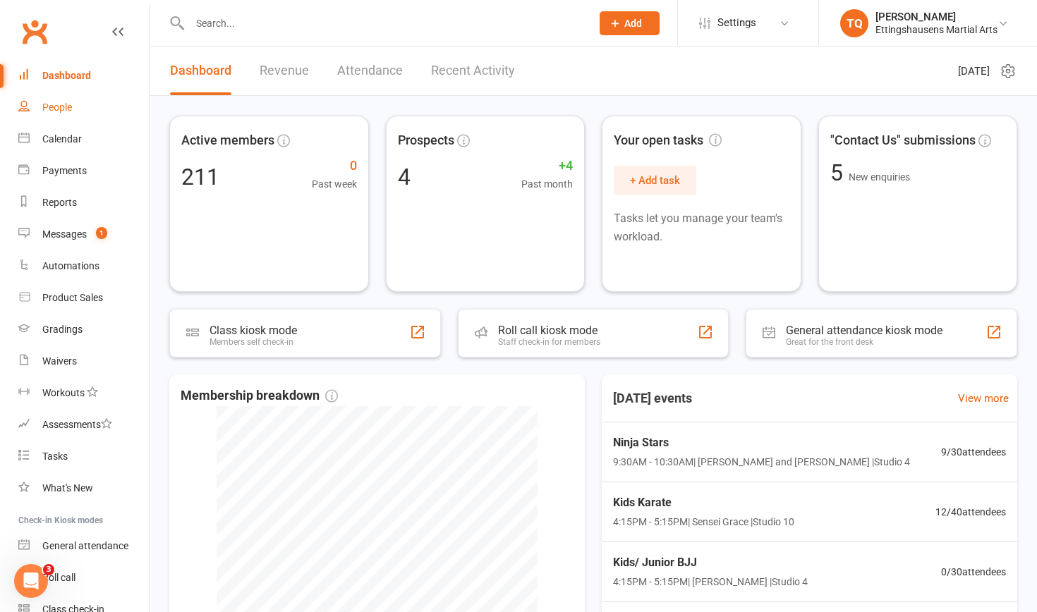
click at [62, 115] on link "People" at bounding box center [83, 108] width 131 height 32
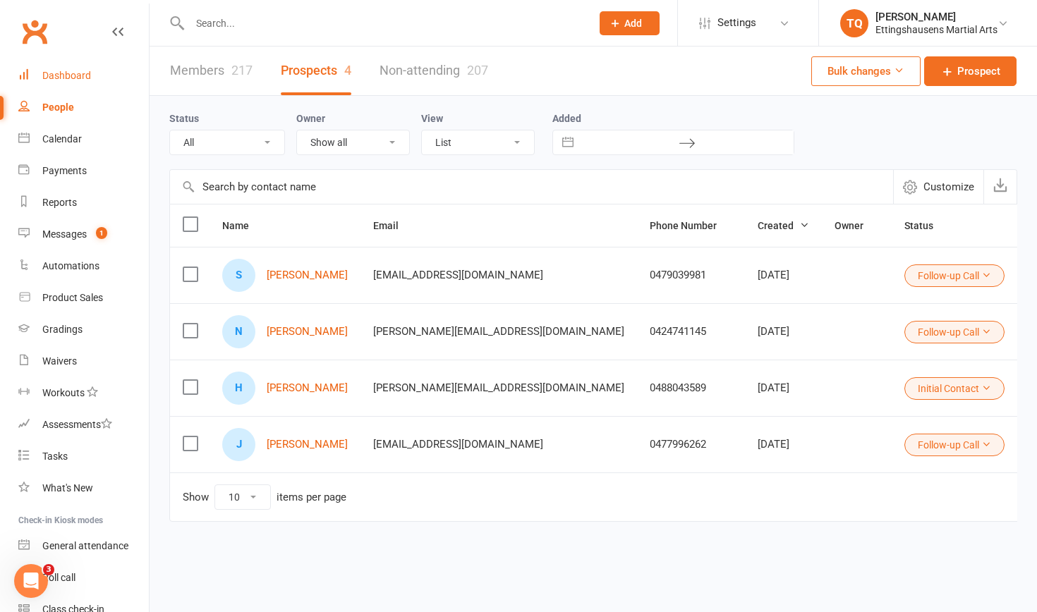
click at [45, 81] on link "Dashboard" at bounding box center [83, 76] width 131 height 32
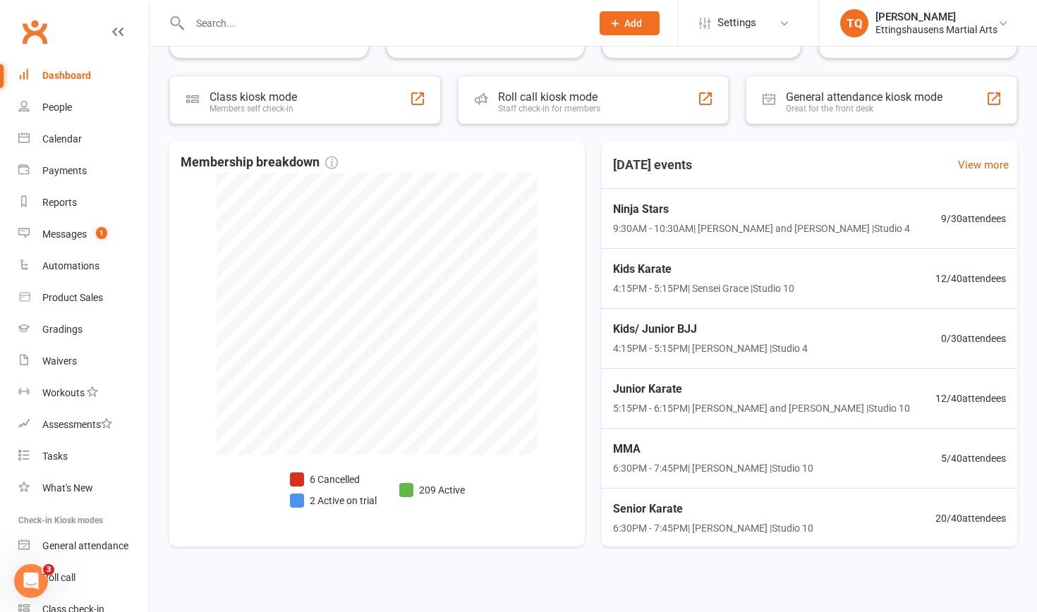
click at [73, 75] on div "Dashboard" at bounding box center [66, 75] width 49 height 11
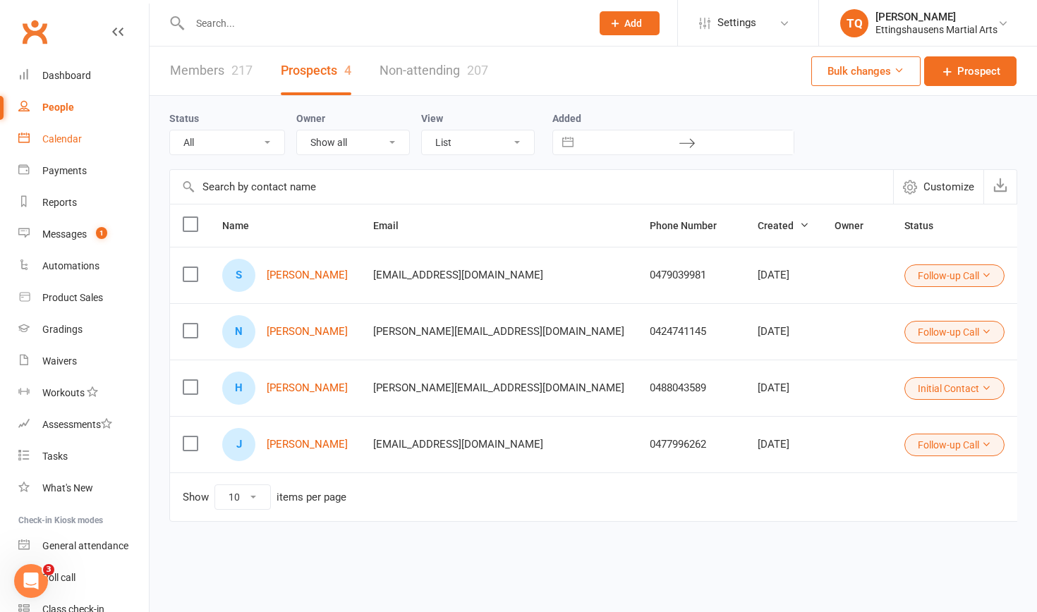
click at [62, 138] on div "Calendar" at bounding box center [62, 138] width 40 height 11
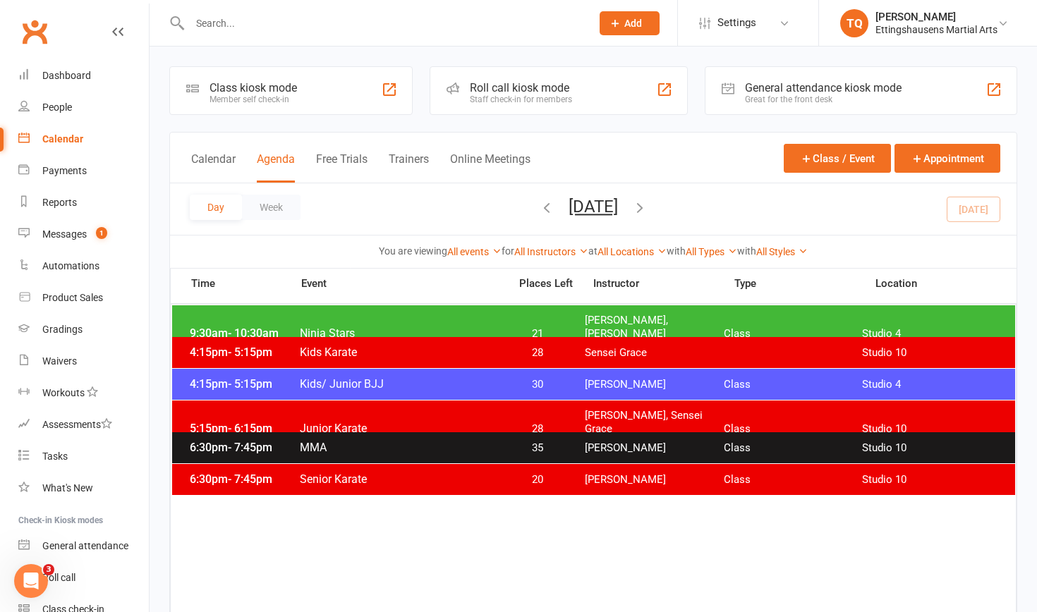
click at [401, 327] on span "Ninja Stars" at bounding box center [400, 333] width 202 height 13
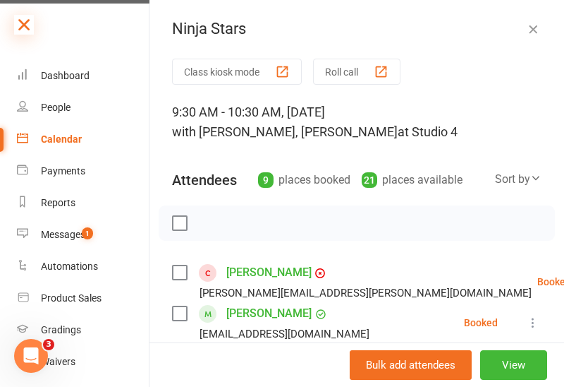
click at [21, 23] on icon at bounding box center [24, 25] width 20 height 20
